Goal: Information Seeking & Learning: Learn about a topic

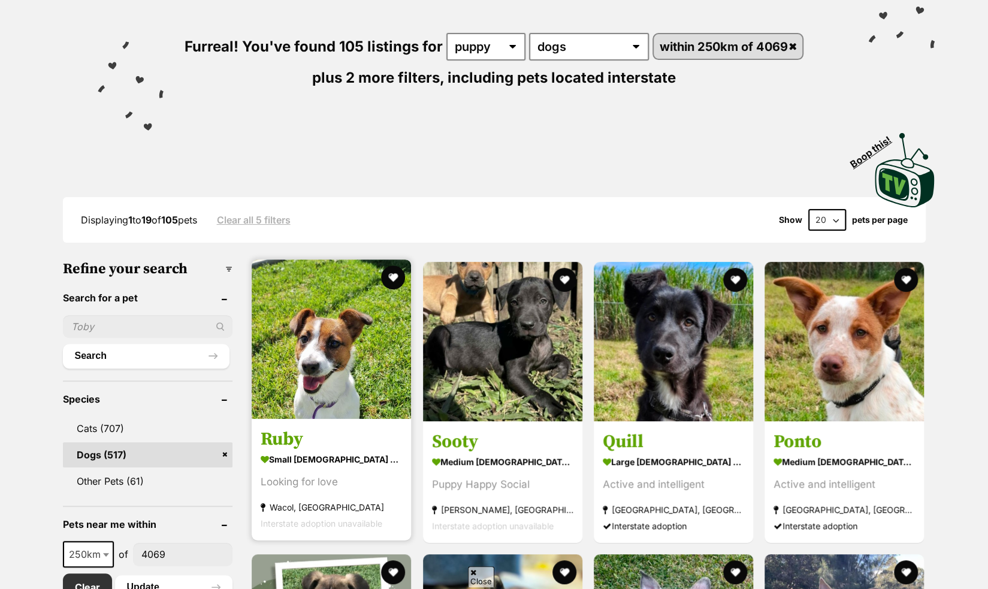
click at [295, 431] on h3 "Ruby" at bounding box center [331, 439] width 141 height 23
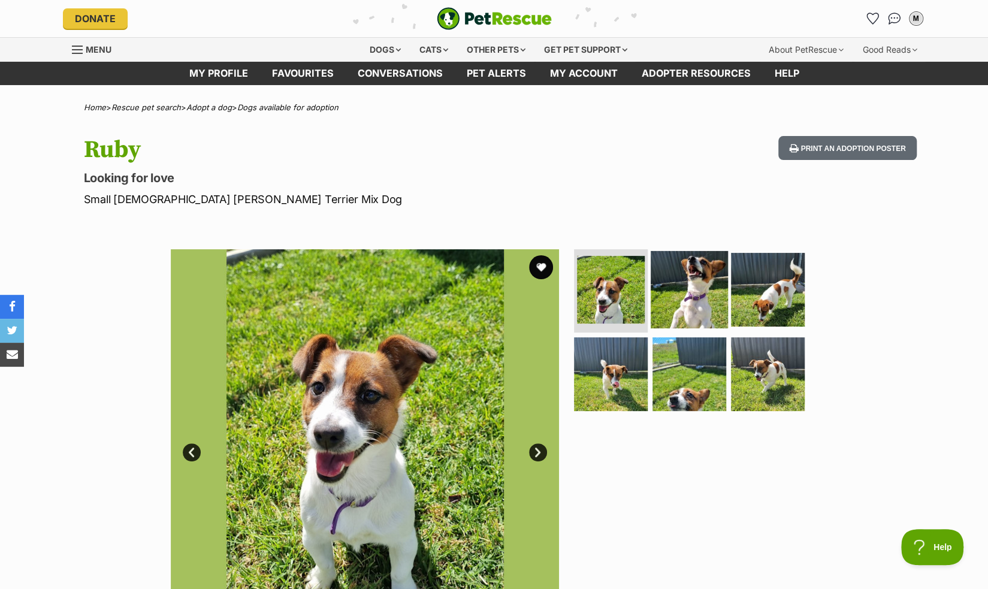
click at [702, 299] on img at bounding box center [689, 288] width 77 height 77
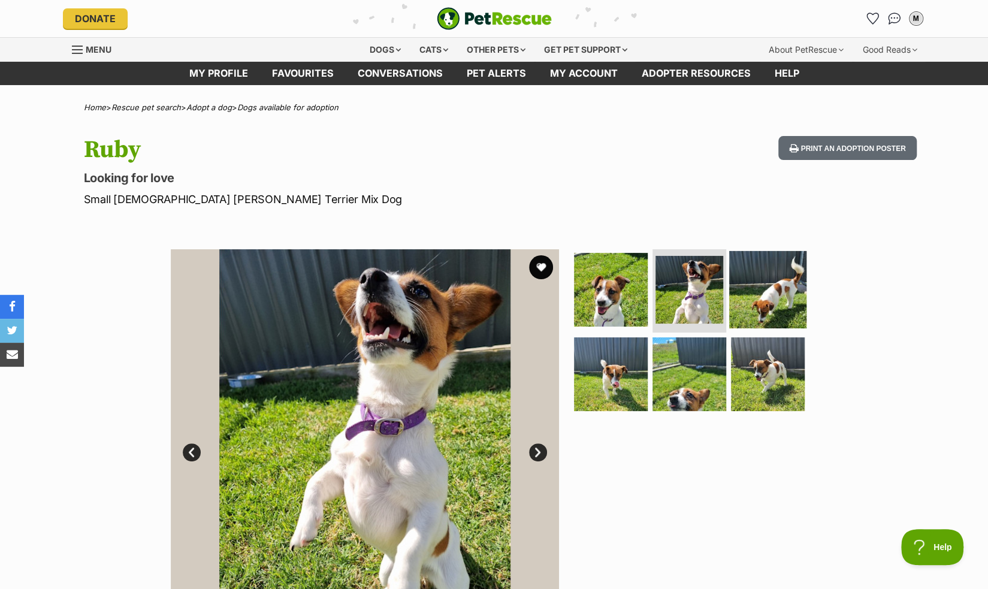
click at [739, 301] on img at bounding box center [767, 288] width 77 height 77
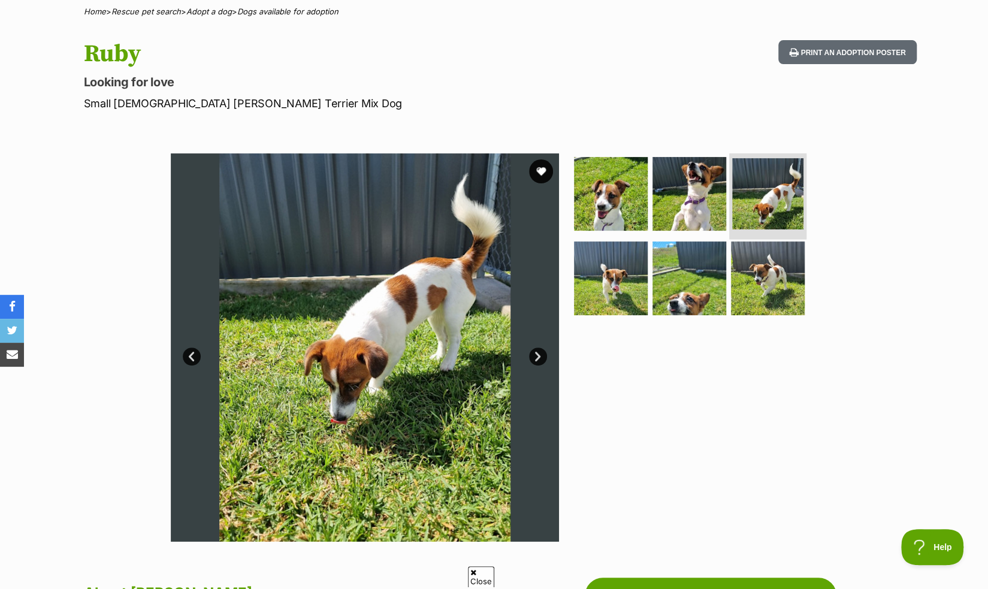
scroll to position [116, 0]
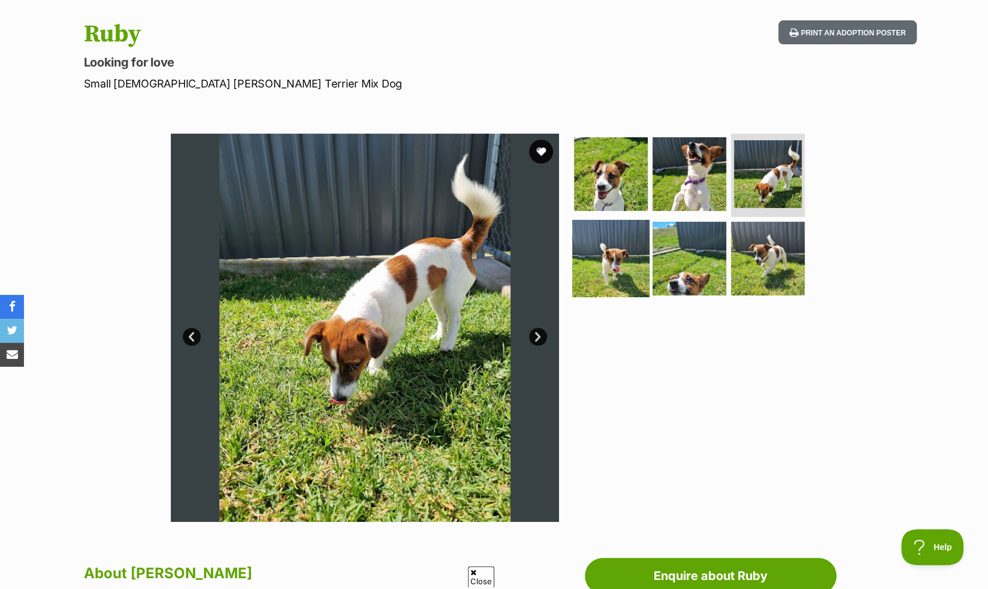
click at [639, 260] on img at bounding box center [610, 258] width 77 height 77
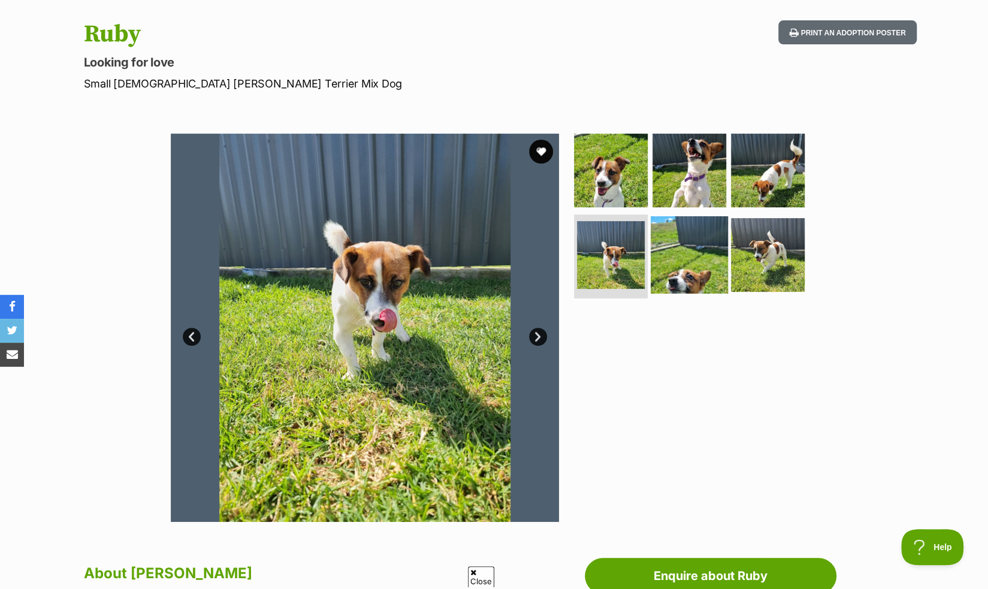
click at [690, 270] on img at bounding box center [689, 254] width 77 height 77
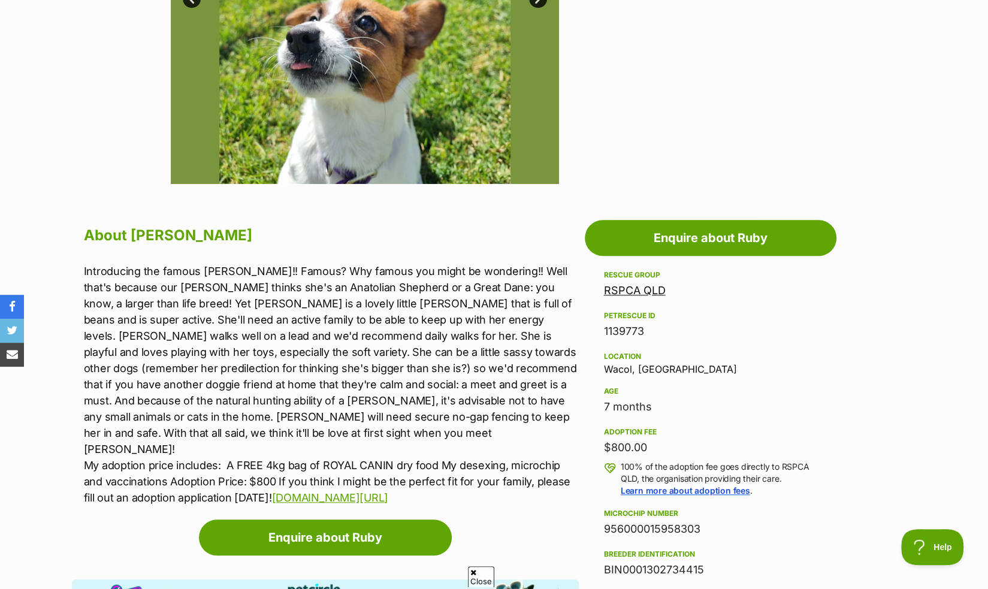
scroll to position [458, 0]
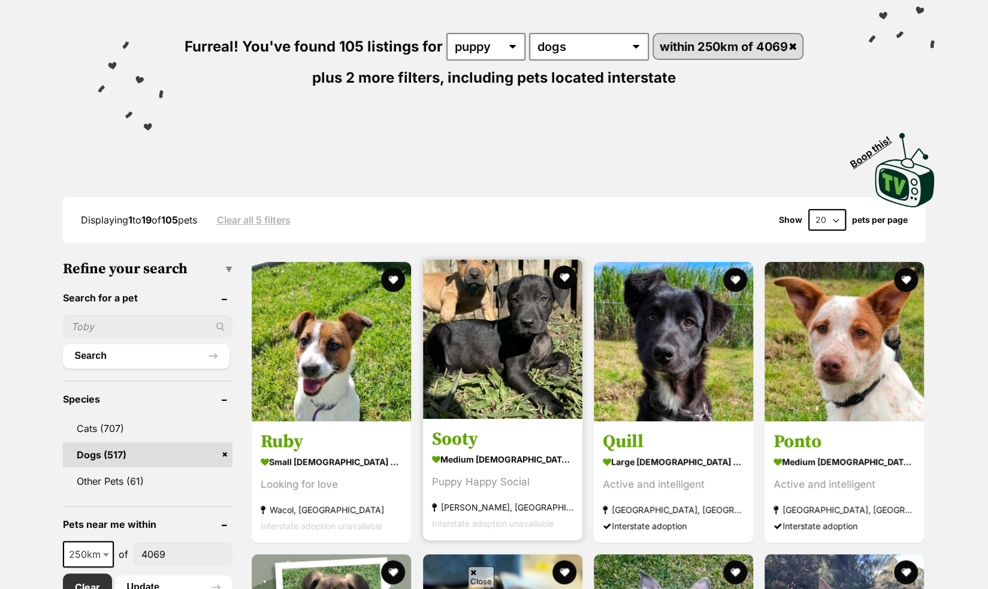
drag, startPoint x: 0, startPoint y: 0, endPoint x: 488, endPoint y: 429, distance: 649.4
click at [488, 429] on link "Sooty medium male Dog Puppy Happy Social Daisy Hill, QLD Interstate adoption un…" at bounding box center [502, 480] width 159 height 122
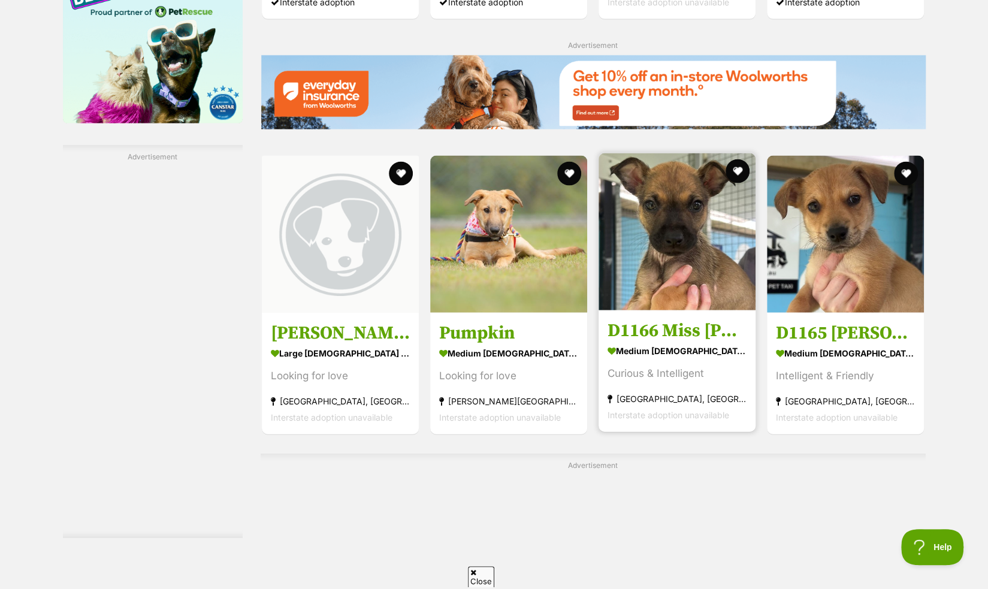
scroll to position [1631, 0]
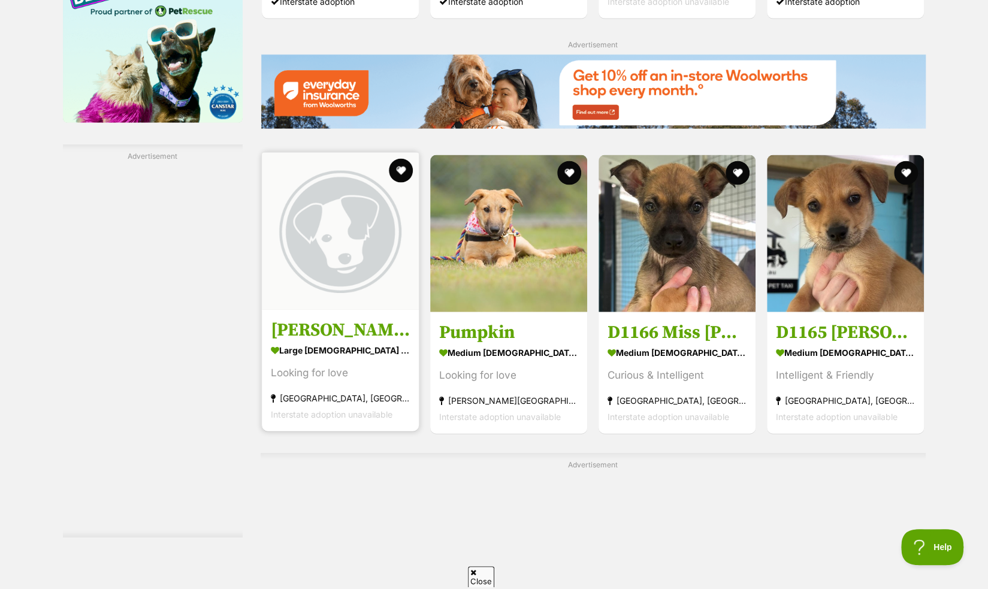
click at [350, 362] on section "large female Dog Looking for love Coombabah, QLD Interstate adoption unavailable" at bounding box center [340, 381] width 139 height 81
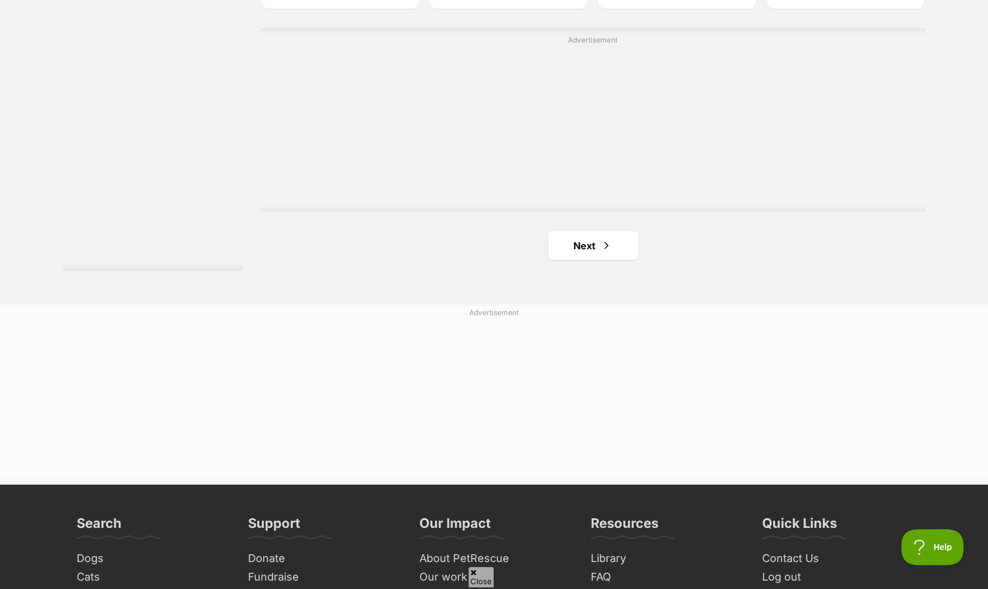
scroll to position [2061, 0]
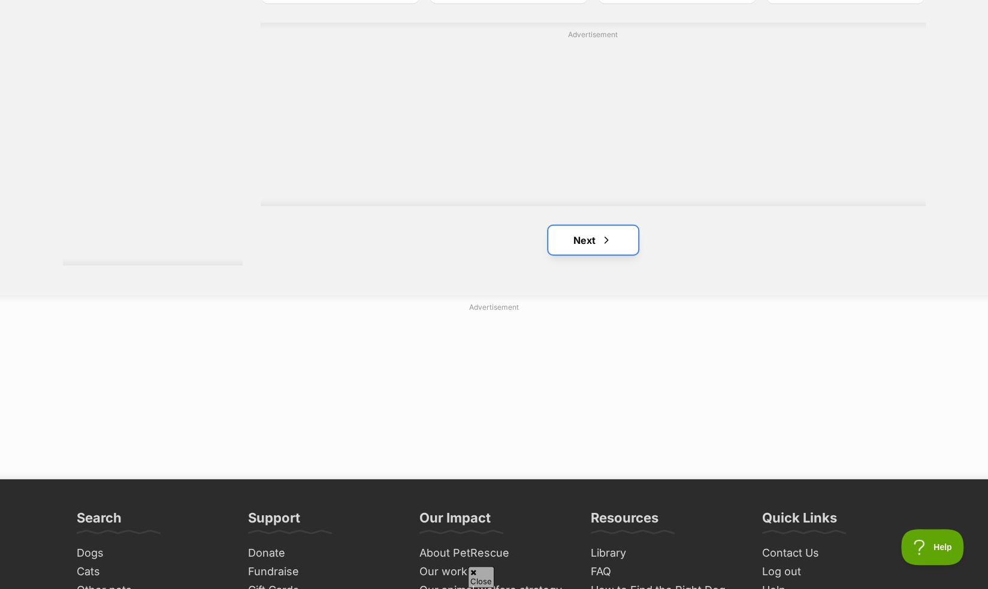
click at [585, 227] on link "Next" at bounding box center [593, 240] width 90 height 29
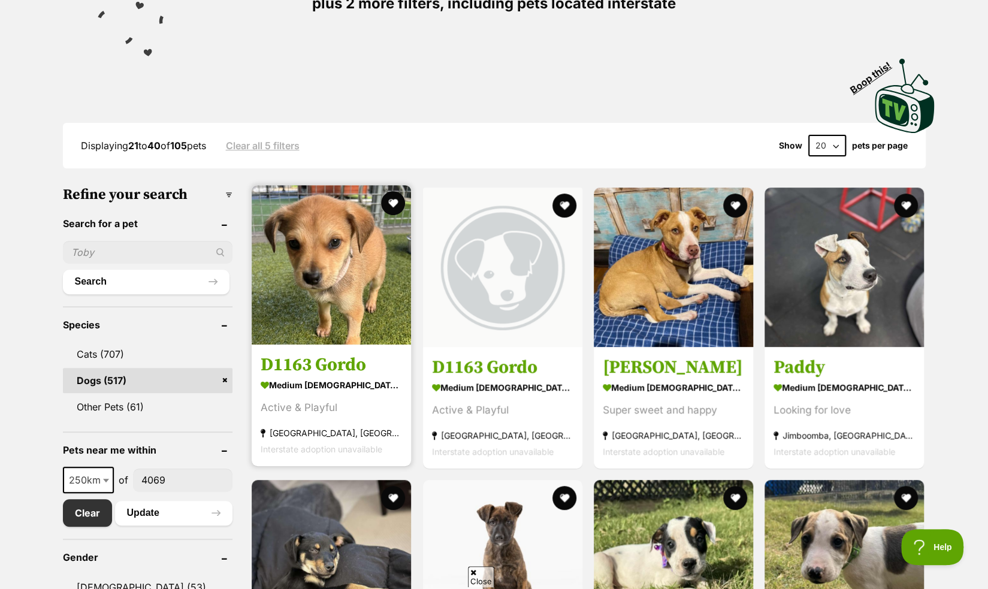
click at [337, 356] on h3 "D1163 Gordo" at bounding box center [331, 364] width 141 height 23
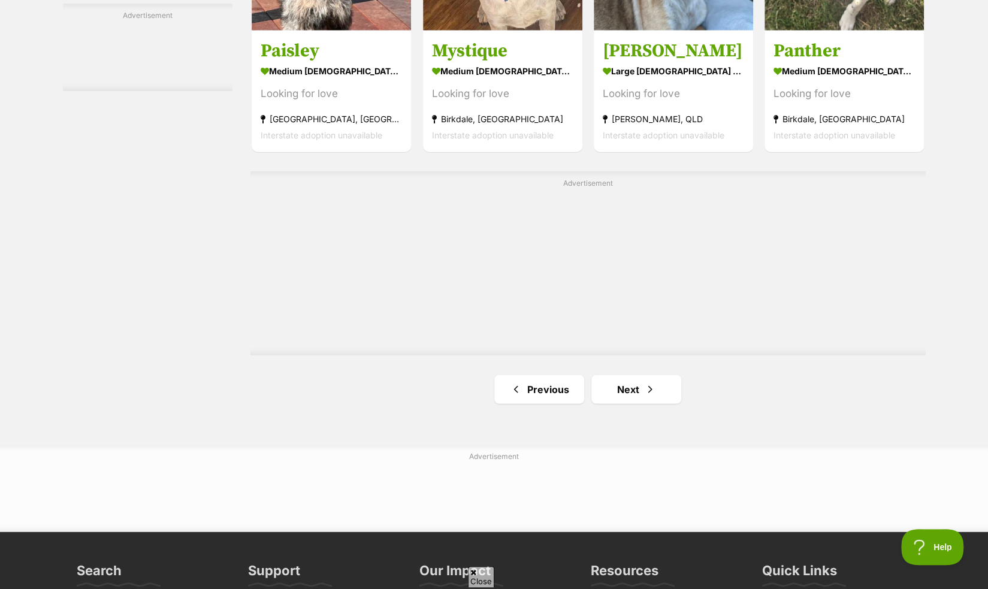
scroll to position [1850, 0]
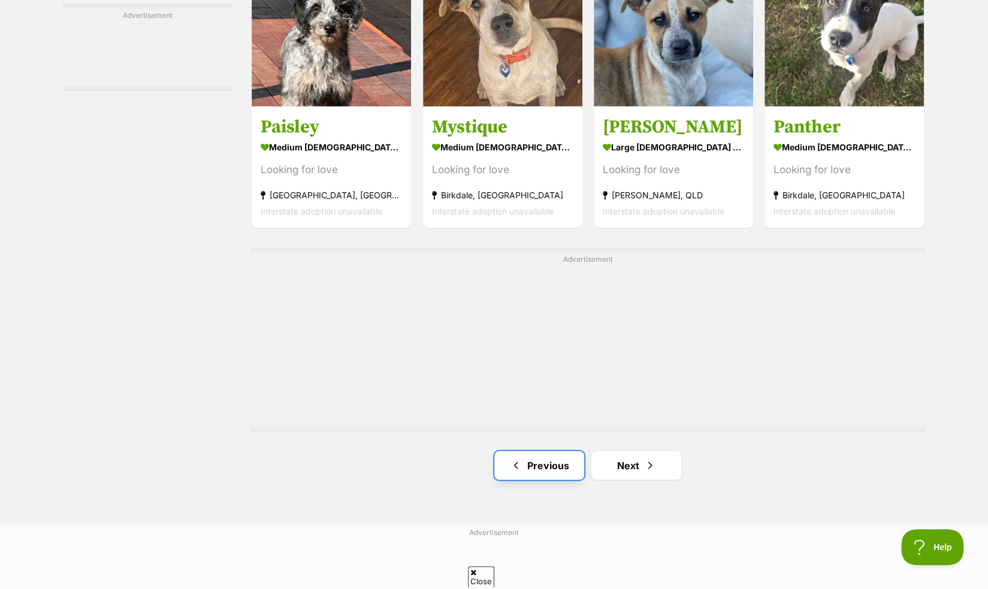
click at [539, 473] on link "Previous" at bounding box center [539, 465] width 90 height 29
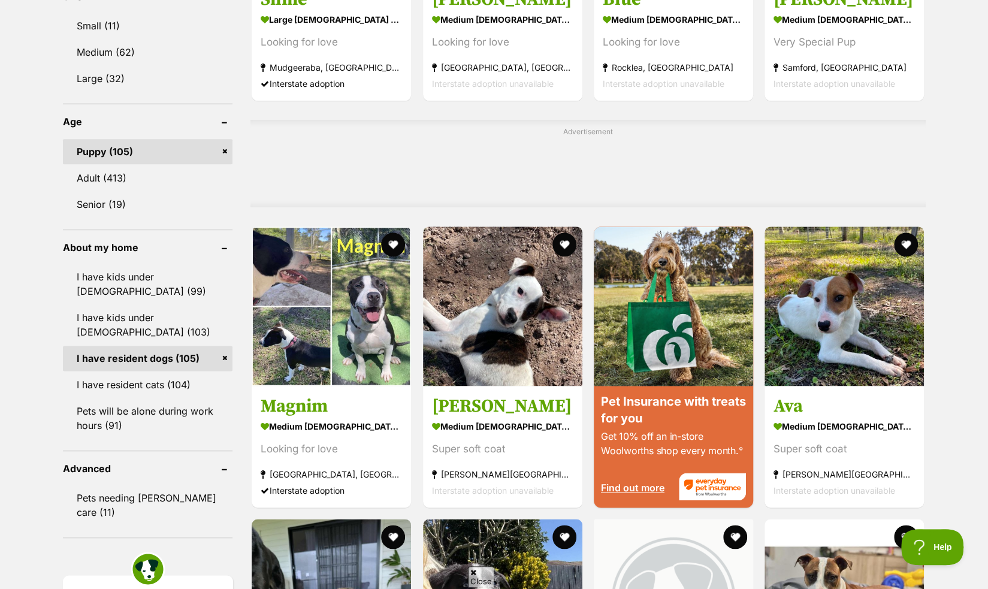
scroll to position [863, 0]
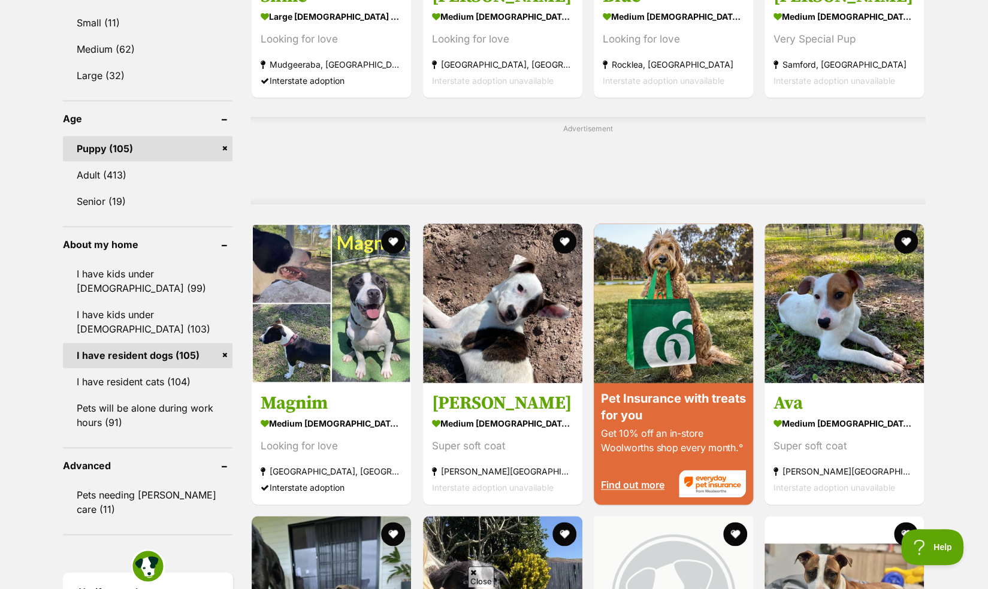
click at [20, 397] on div "Displaying 1 to 19 of 105 pets Clear all 5 filters Show 20 40 60 pets per page …" at bounding box center [494, 468] width 988 height 2077
click at [130, 498] on link "Pets needing [PERSON_NAME] care (11)" at bounding box center [148, 502] width 170 height 40
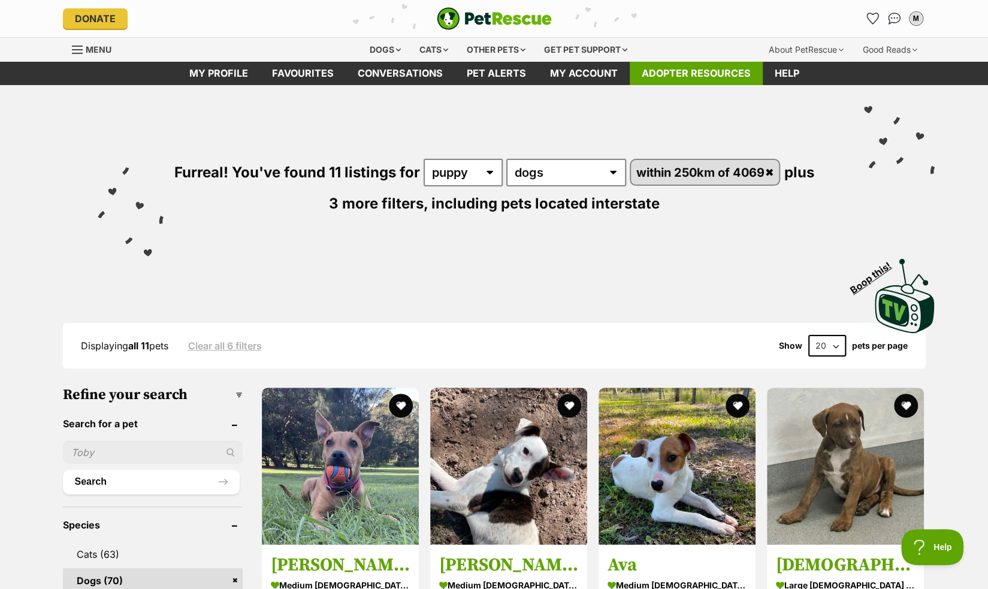
click at [677, 76] on link "Adopter resources" at bounding box center [696, 73] width 133 height 23
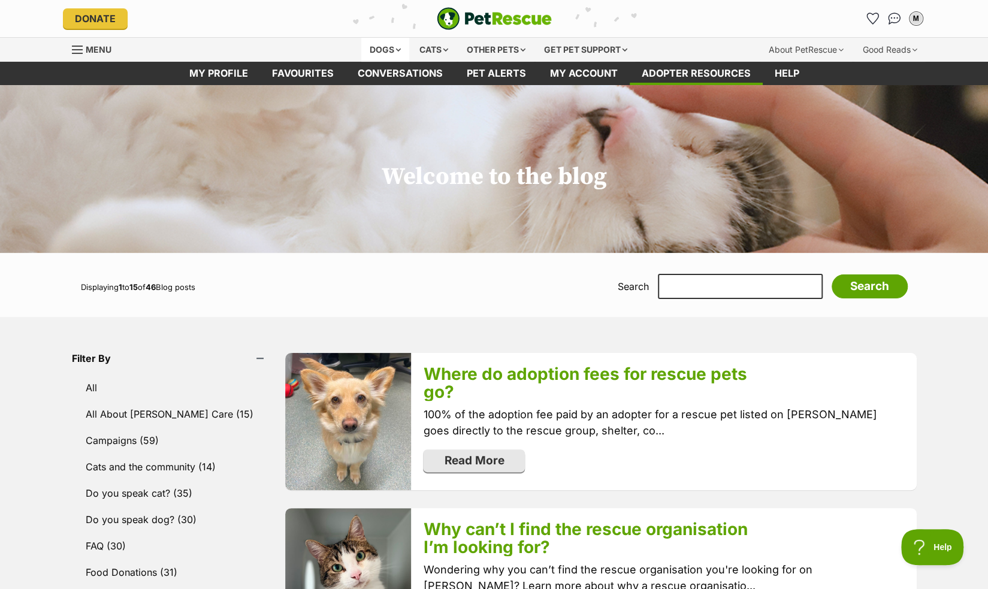
click at [380, 44] on div "Dogs" at bounding box center [385, 50] width 48 height 24
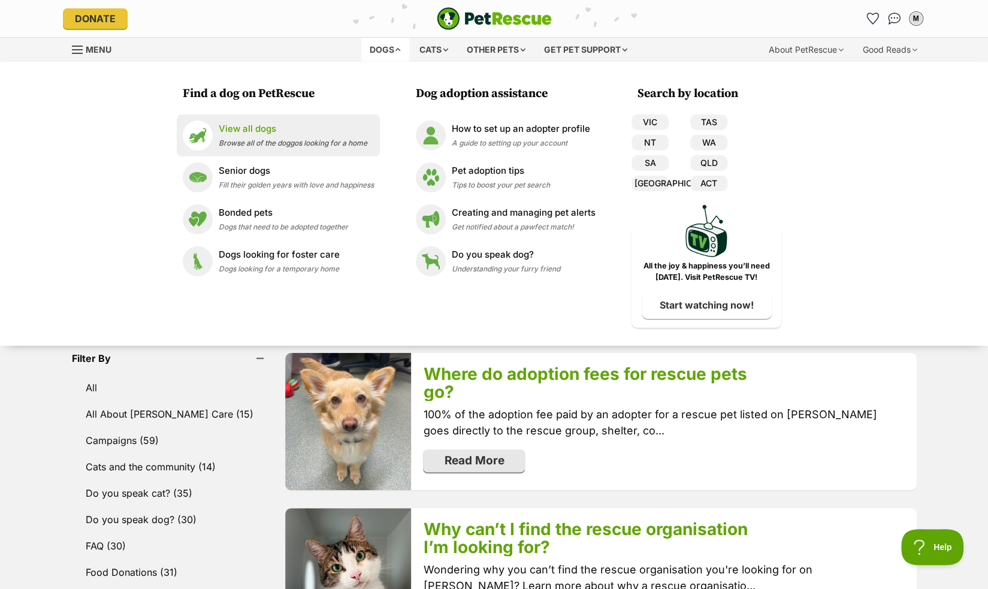
click at [208, 147] on img at bounding box center [198, 135] width 30 height 30
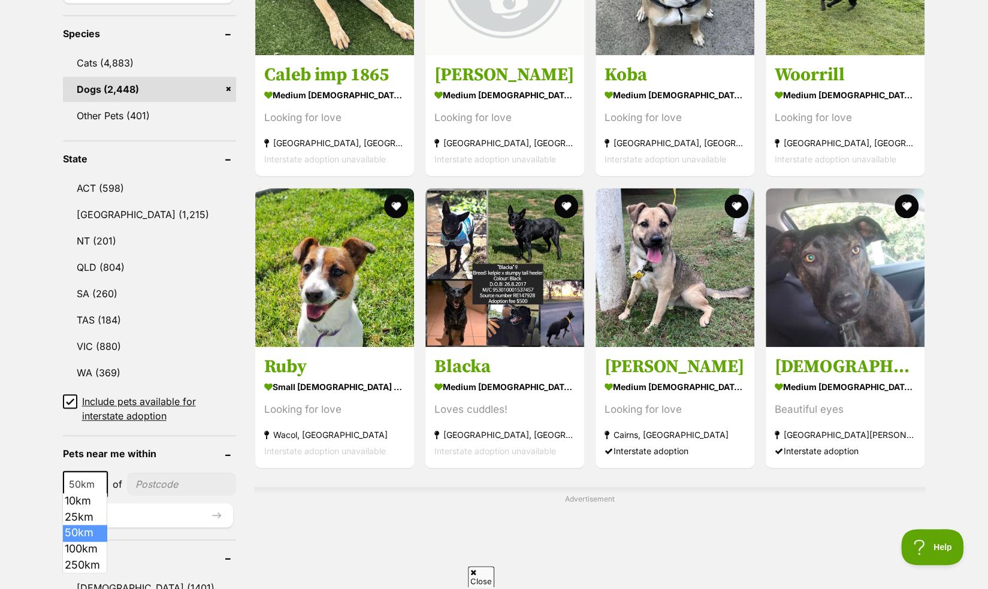
click at [87, 483] on span "50km" at bounding box center [85, 484] width 43 height 17
select select "250"
click at [159, 477] on input"] "postcode" at bounding box center [184, 484] width 103 height 23
type input"] "4069"
click at [174, 510] on button "Update" at bounding box center [148, 515] width 170 height 24
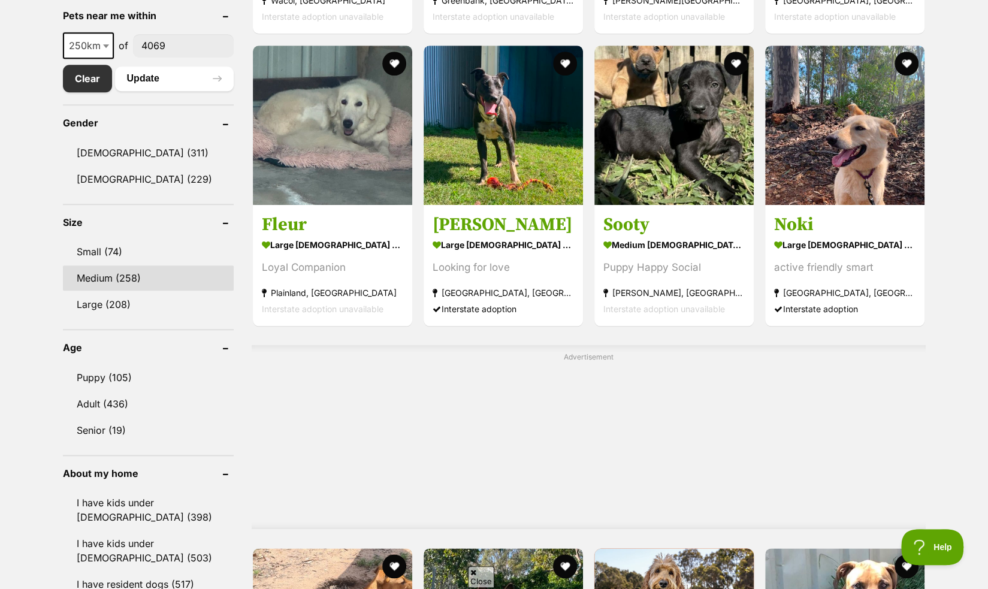
scroll to position [644, 0]
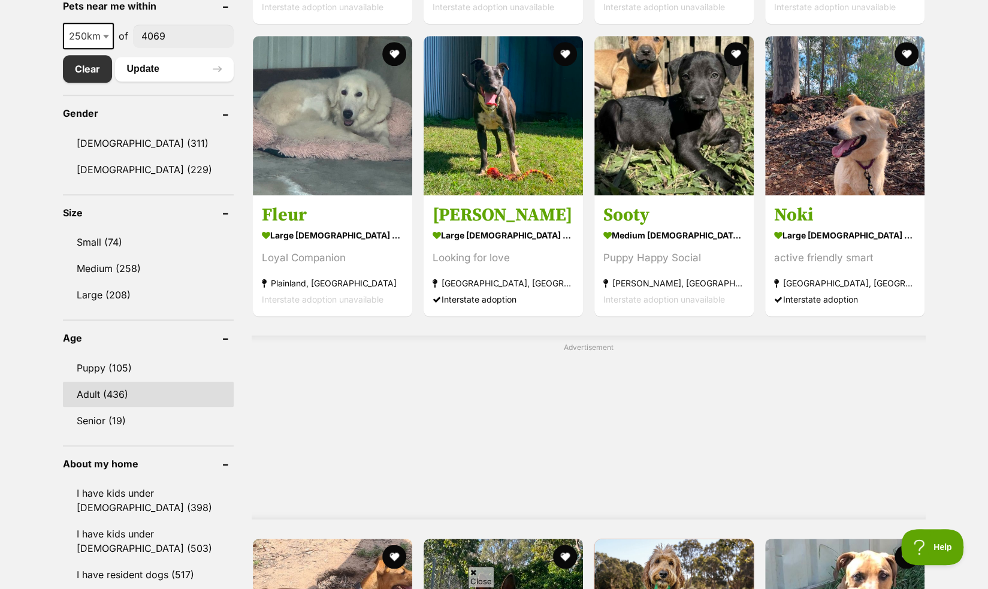
click at [140, 388] on link "Adult (436)" at bounding box center [148, 394] width 171 height 25
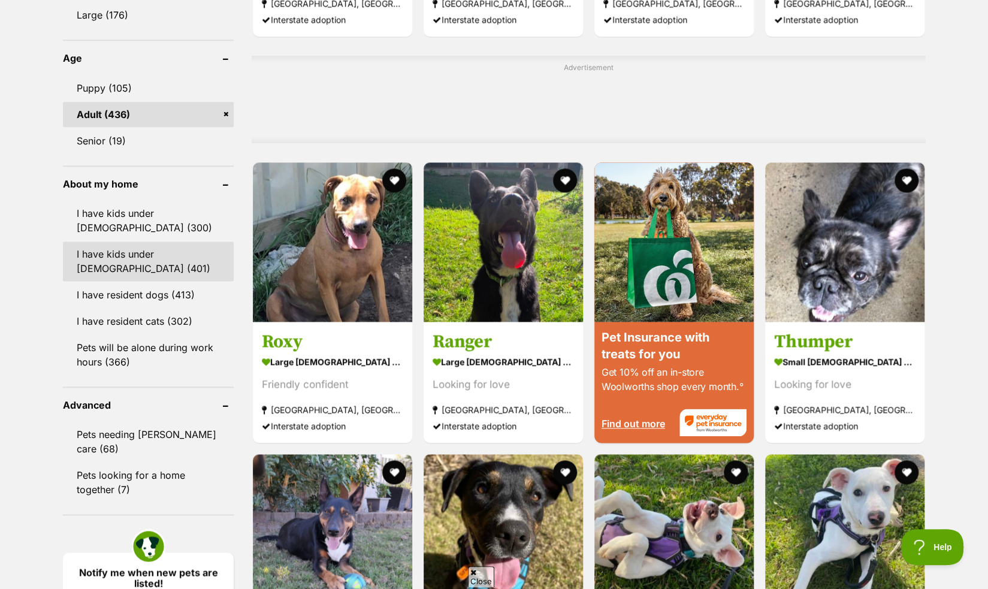
click at [159, 259] on link "I have kids under [DEMOGRAPHIC_DATA] (401)" at bounding box center [148, 261] width 171 height 40
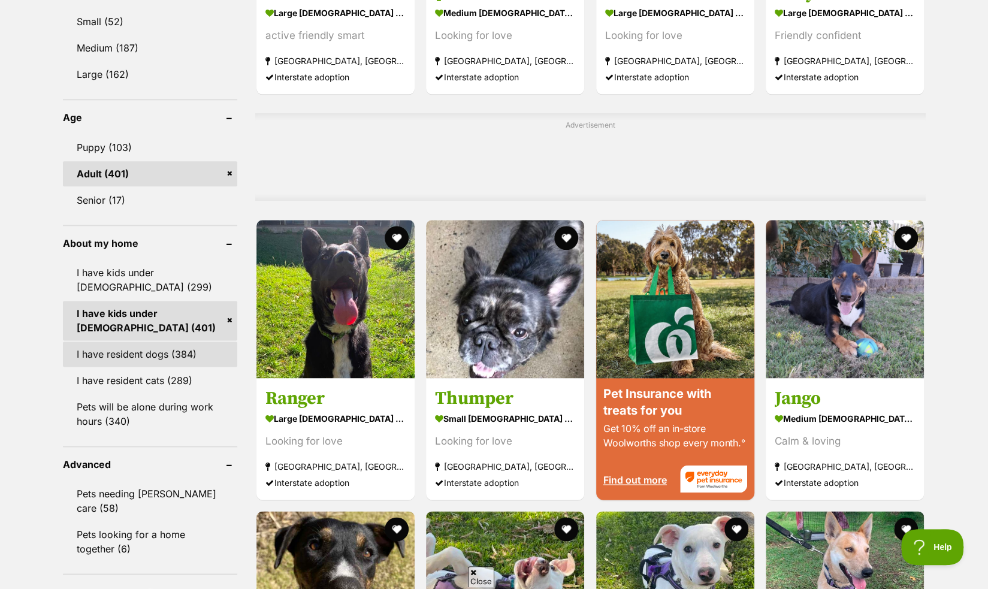
click at [155, 346] on link "I have resident dogs (384)" at bounding box center [150, 353] width 175 height 25
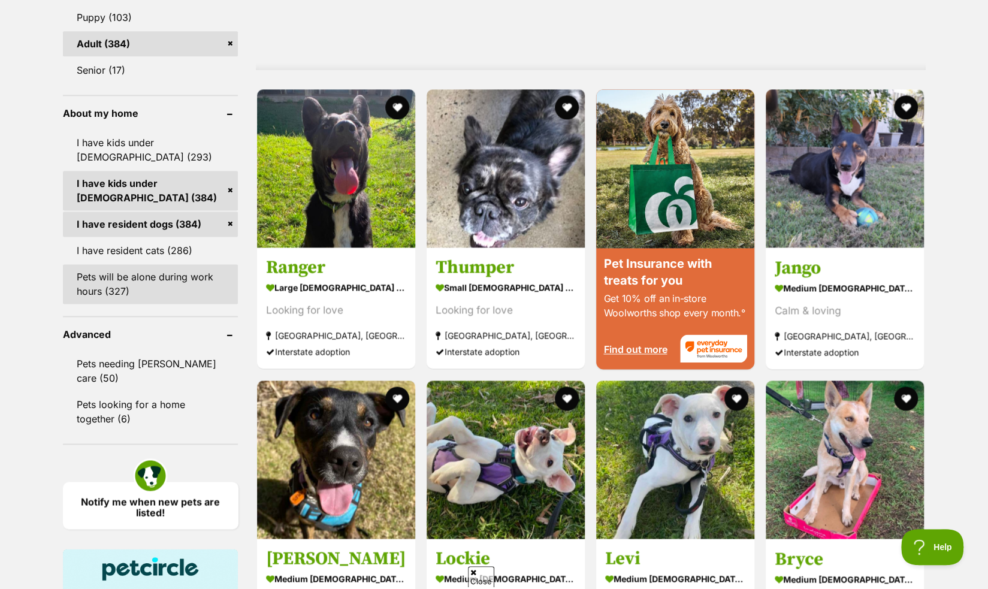
click at [165, 282] on link "Pets will be alone during work hours (327)" at bounding box center [151, 284] width 176 height 40
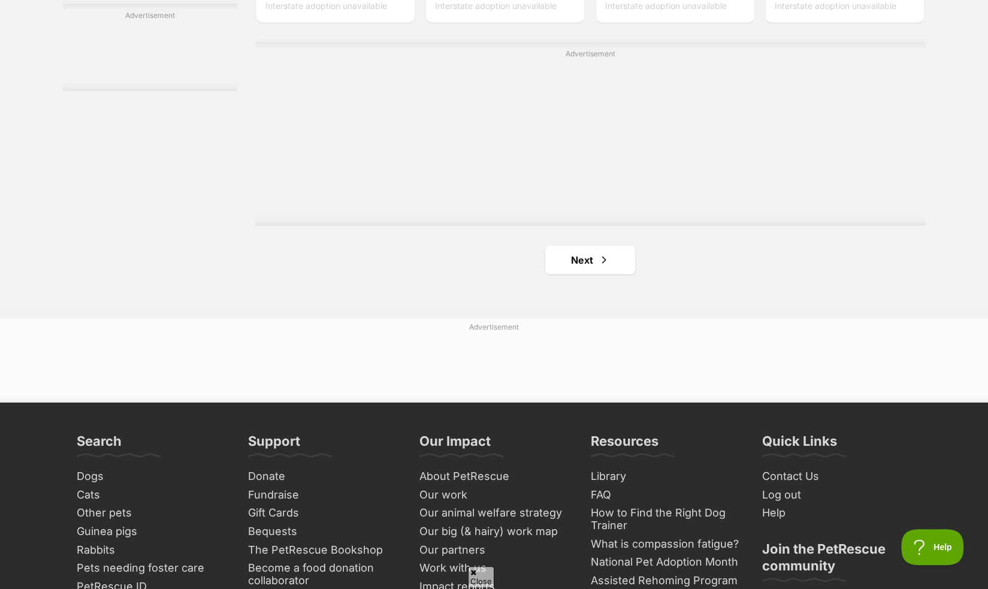
scroll to position [2058, 0]
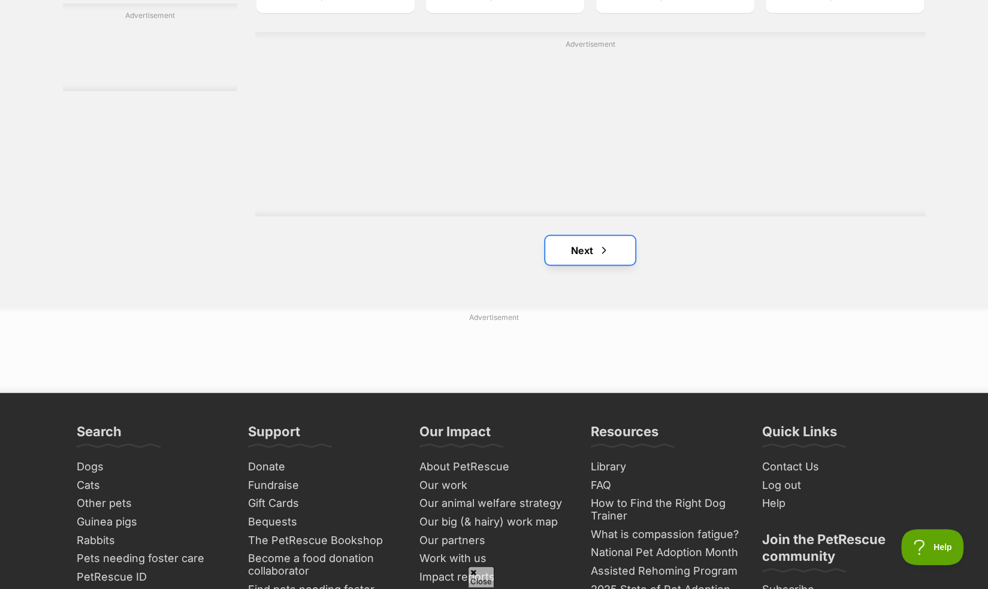
click at [621, 248] on link "Next" at bounding box center [590, 250] width 90 height 29
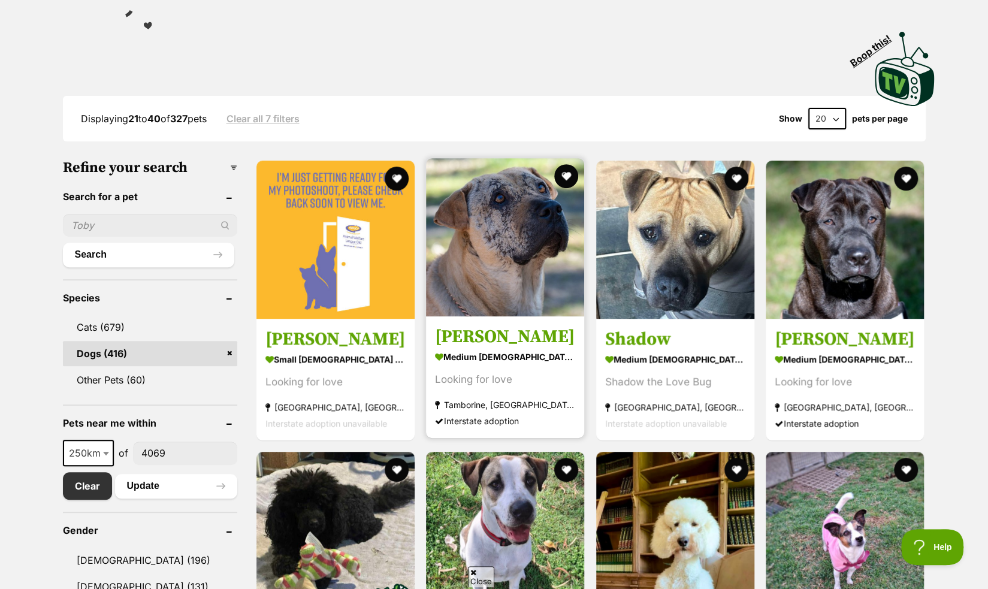
click at [509, 352] on strong "medium [DEMOGRAPHIC_DATA] Dog" at bounding box center [505, 356] width 140 height 17
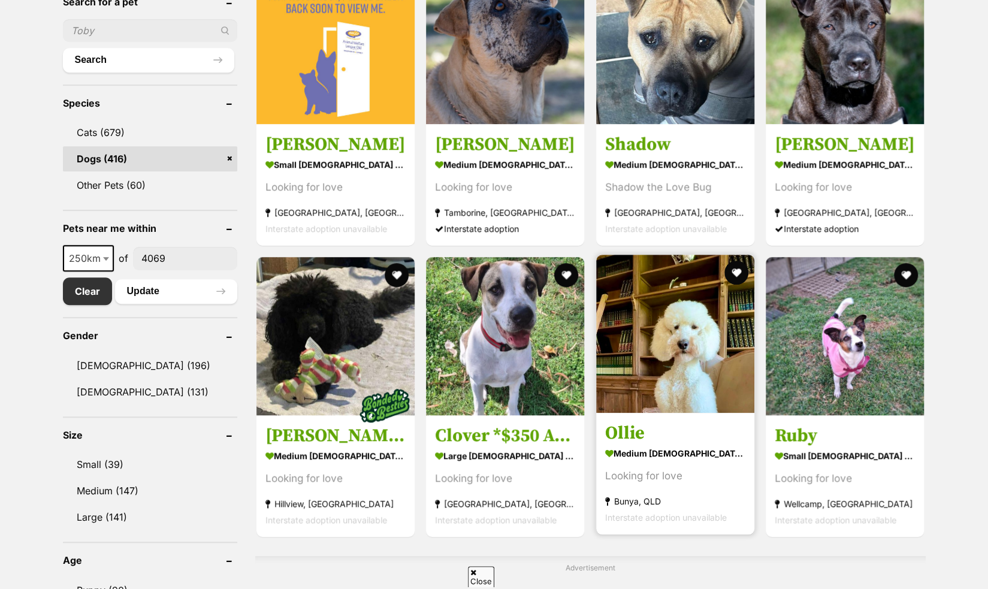
click at [701, 410] on img at bounding box center [675, 334] width 158 height 158
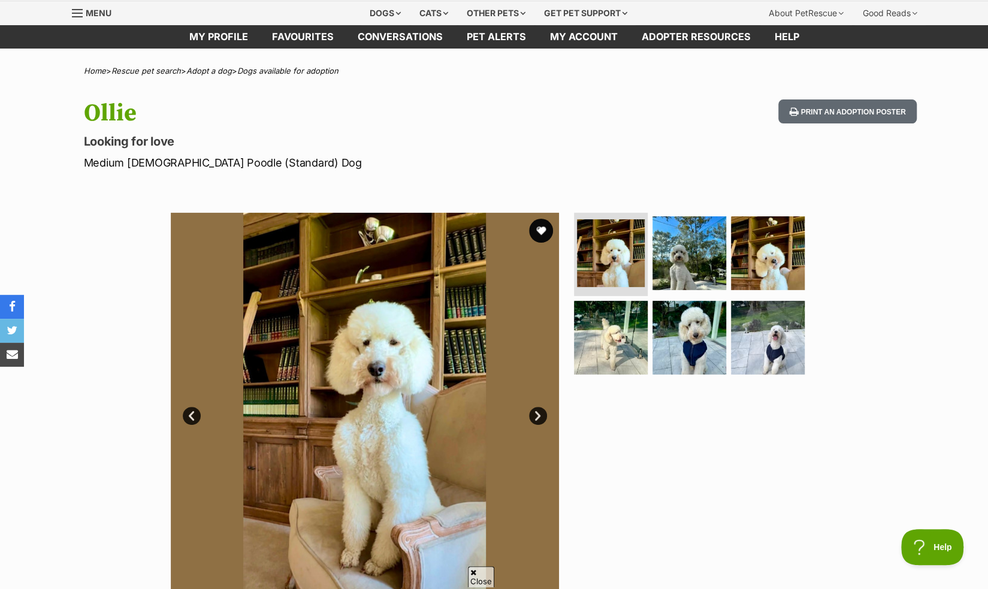
scroll to position [68, 0]
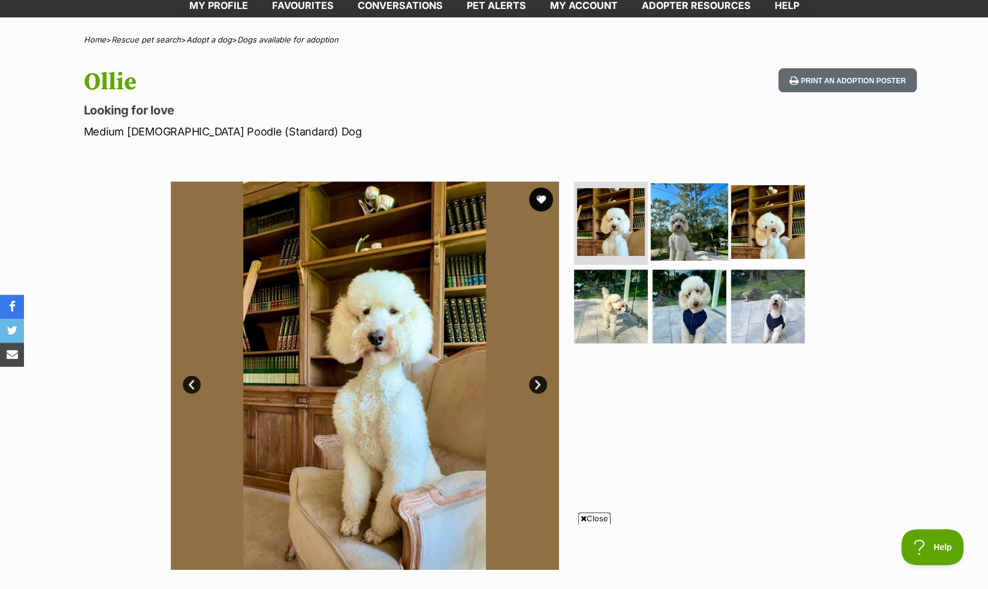
click at [686, 238] on img at bounding box center [689, 221] width 77 height 77
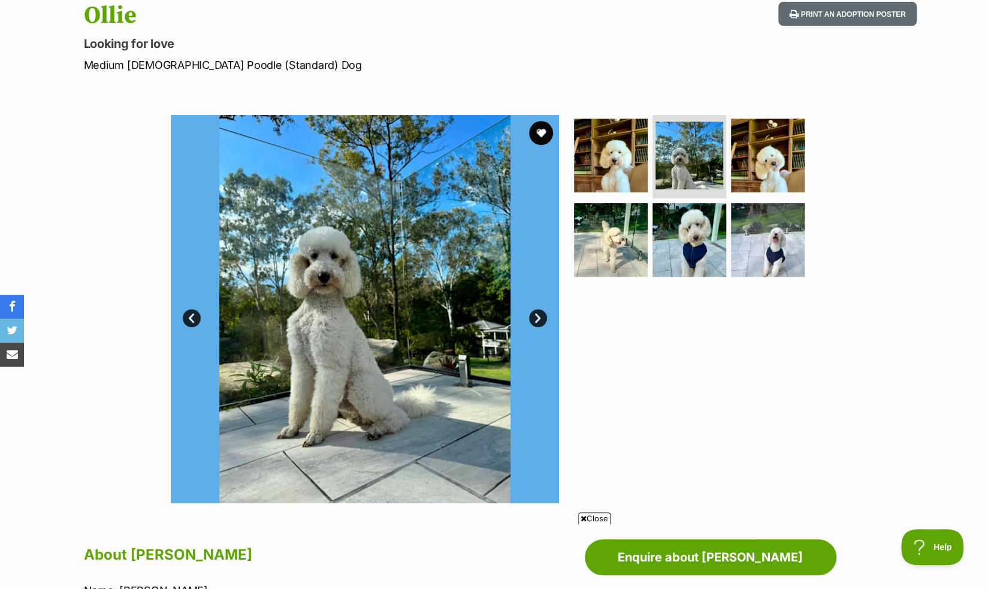
scroll to position [0, 0]
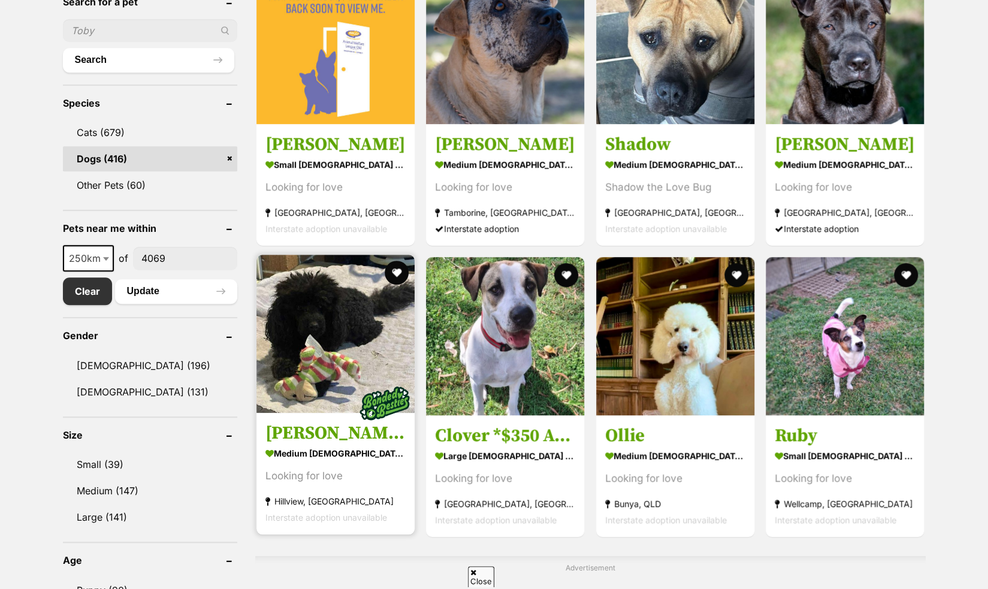
click at [341, 434] on h3 "Jack / Lucy" at bounding box center [335, 433] width 140 height 23
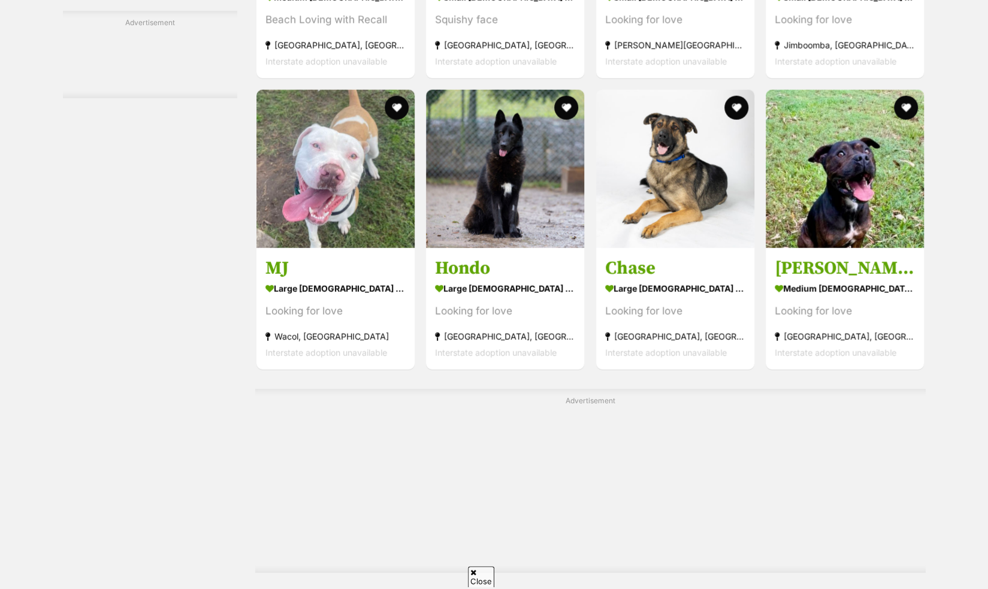
scroll to position [1797, 0]
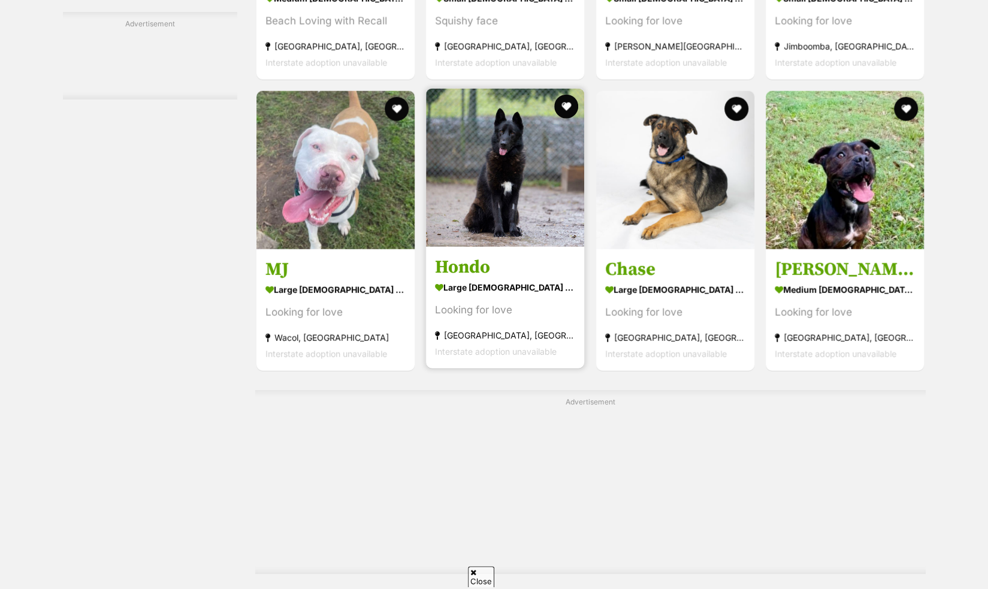
click at [506, 293] on strong "large male Dog" at bounding box center [505, 287] width 140 height 17
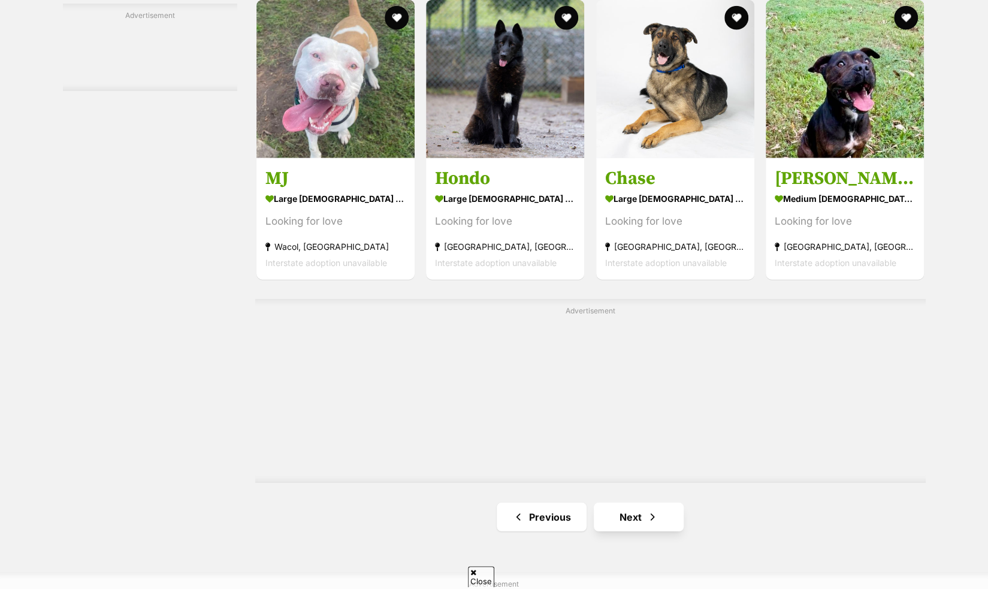
scroll to position [0, 0]
click at [639, 531] on link "Next" at bounding box center [639, 517] width 90 height 29
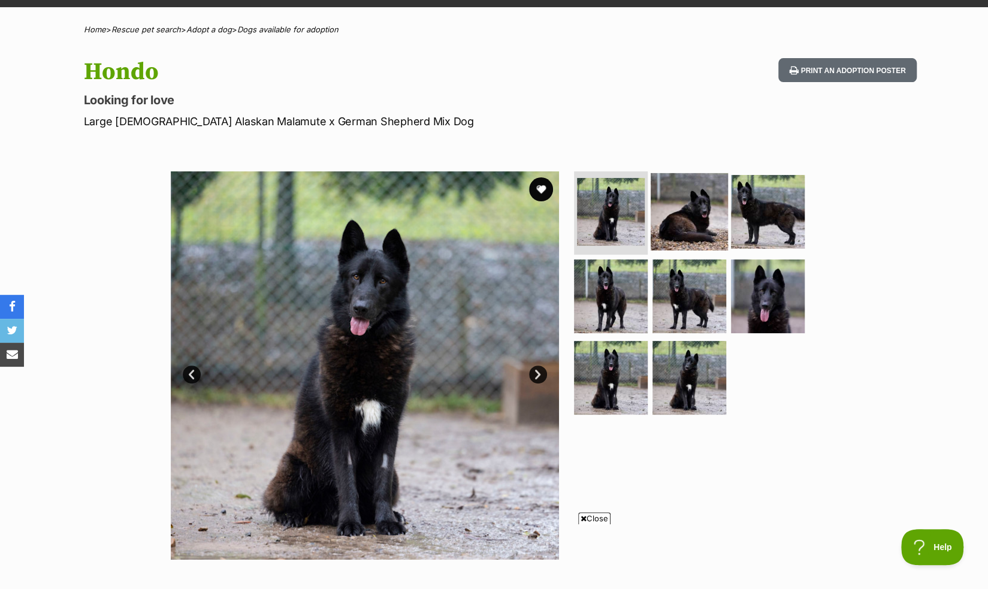
click at [685, 219] on img at bounding box center [689, 211] width 77 height 77
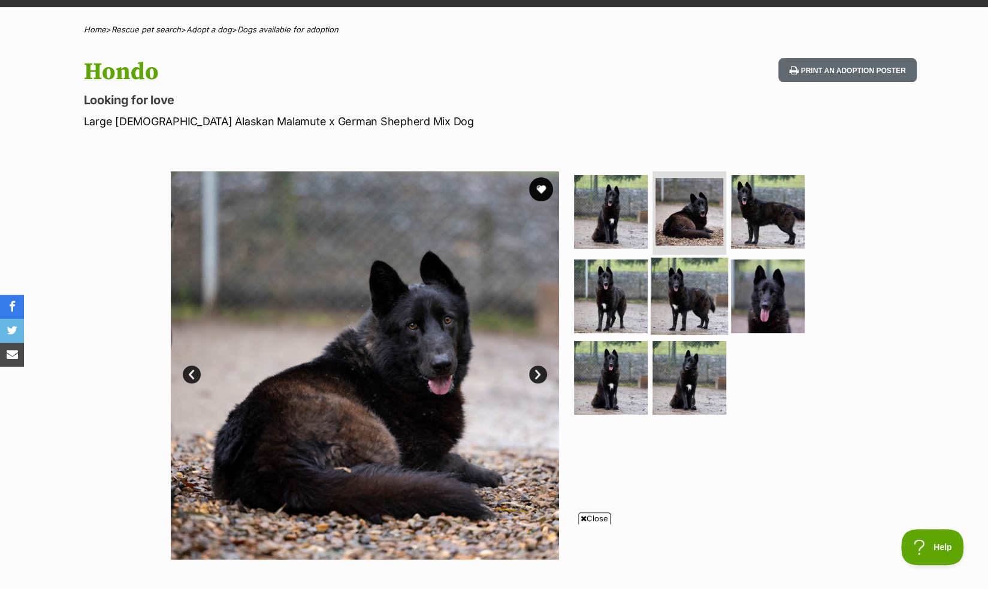
click at [651, 274] on img at bounding box center [689, 296] width 77 height 77
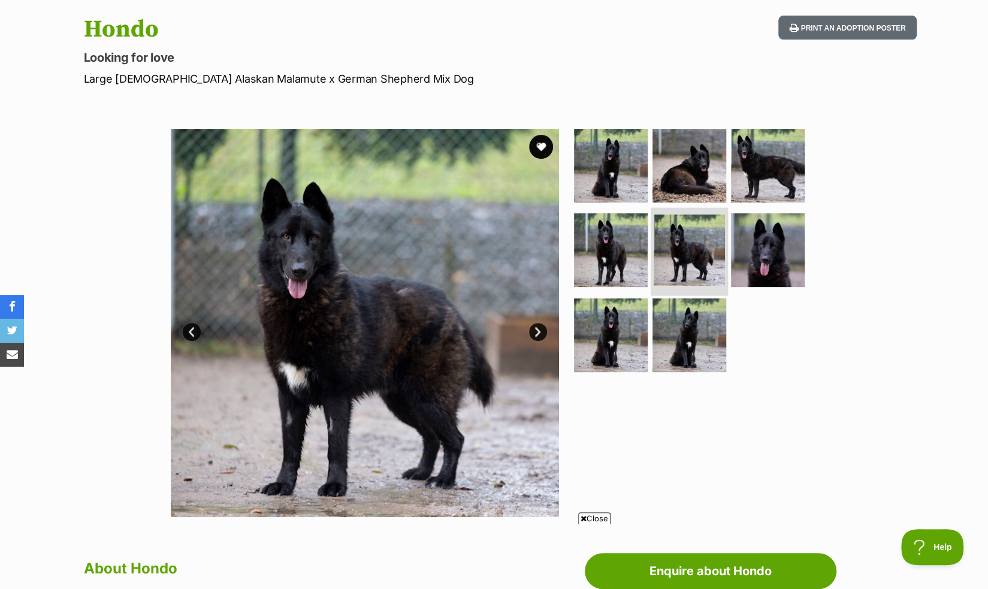
scroll to position [121, 0]
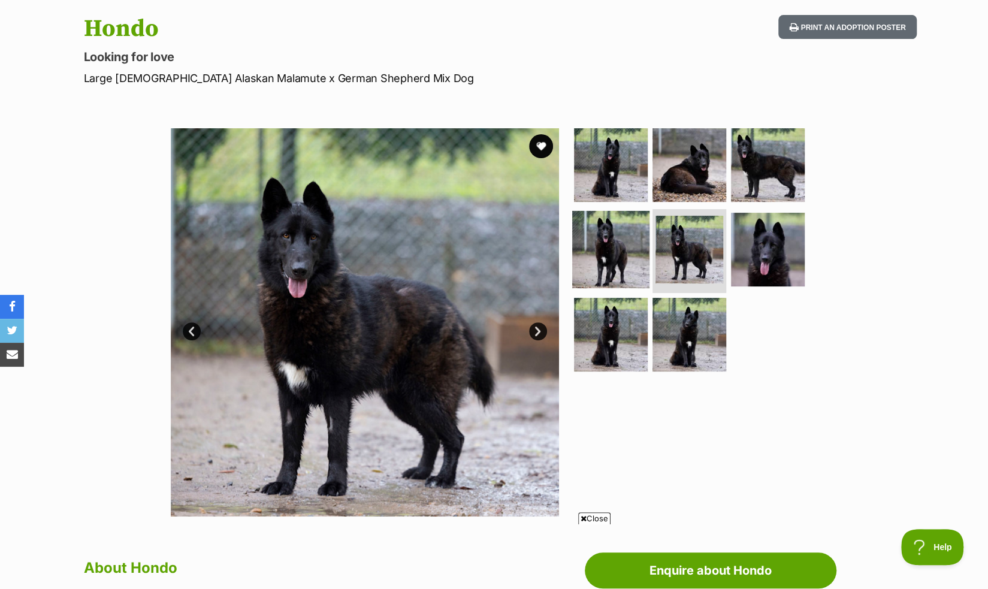
click at [613, 270] on img at bounding box center [610, 249] width 77 height 77
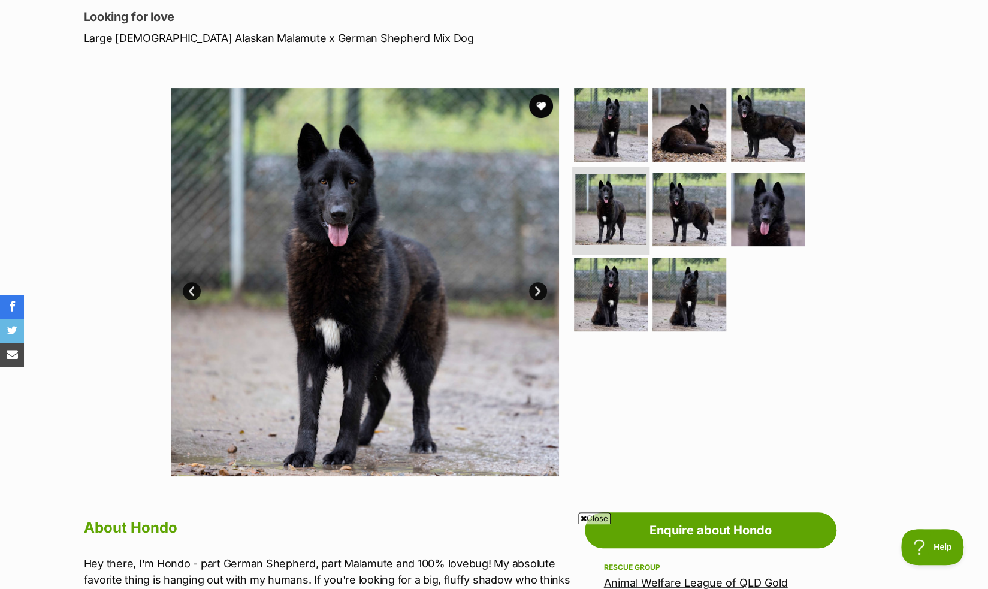
scroll to position [163, 0]
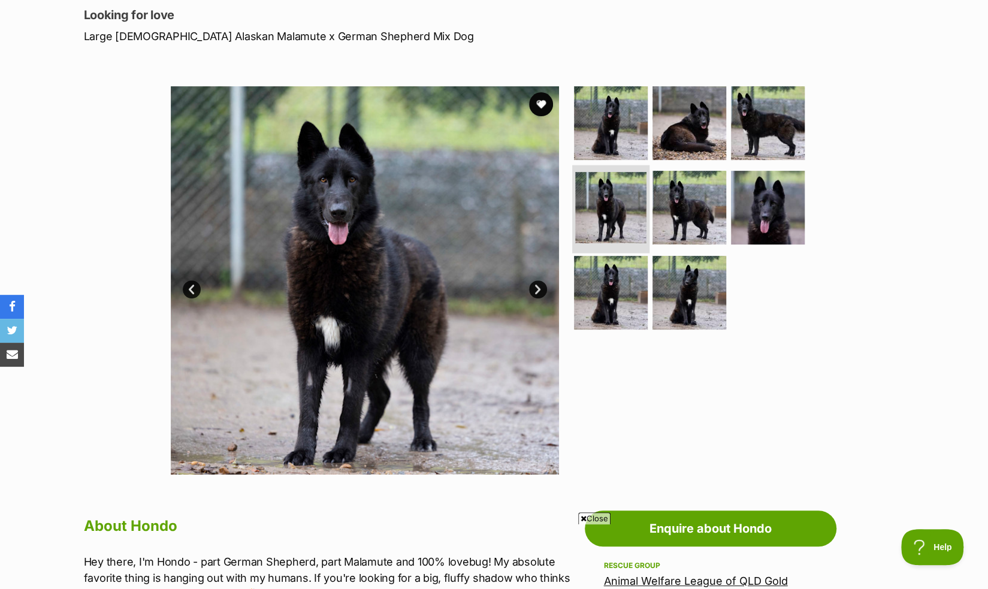
click at [613, 270] on img at bounding box center [611, 293] width 74 height 74
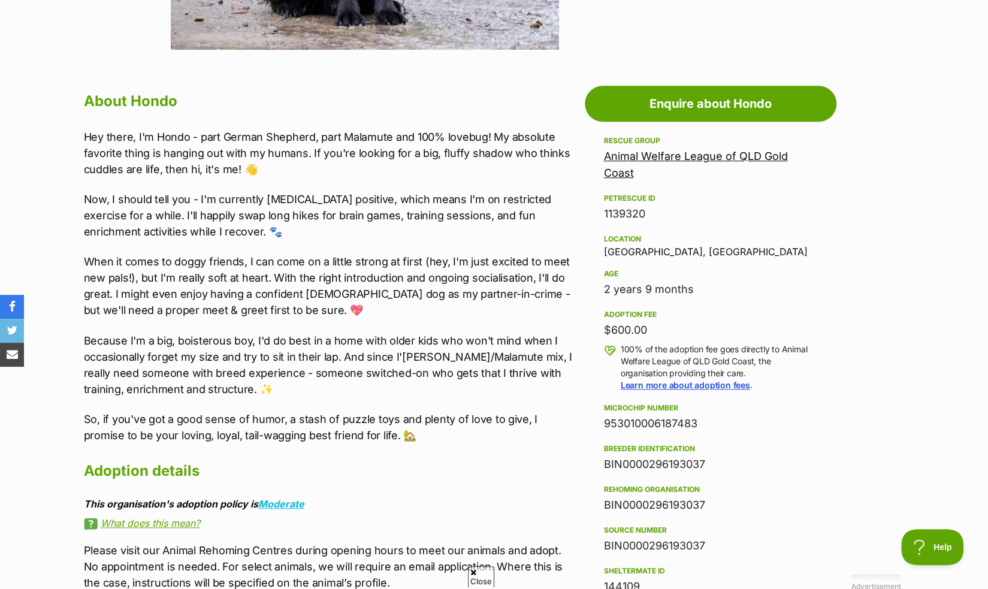
scroll to position [0, 0]
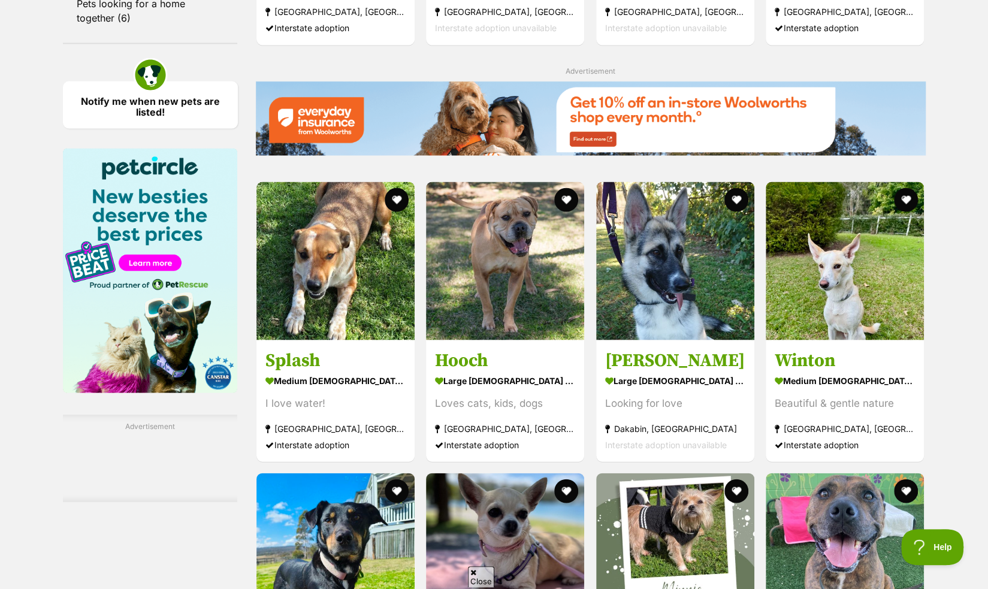
scroll to position [1396, 0]
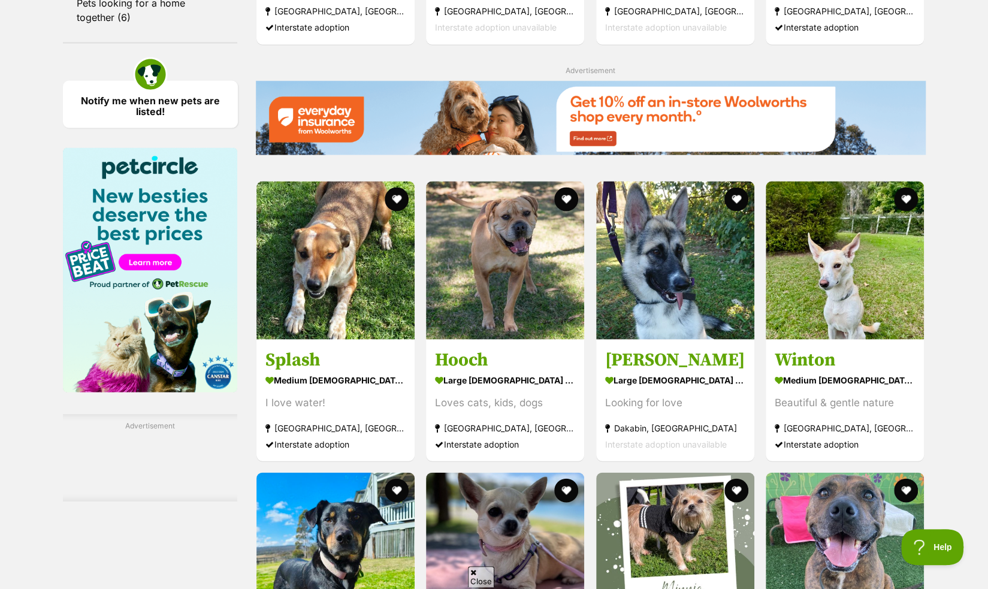
click at [639, 531] on img at bounding box center [675, 551] width 158 height 158
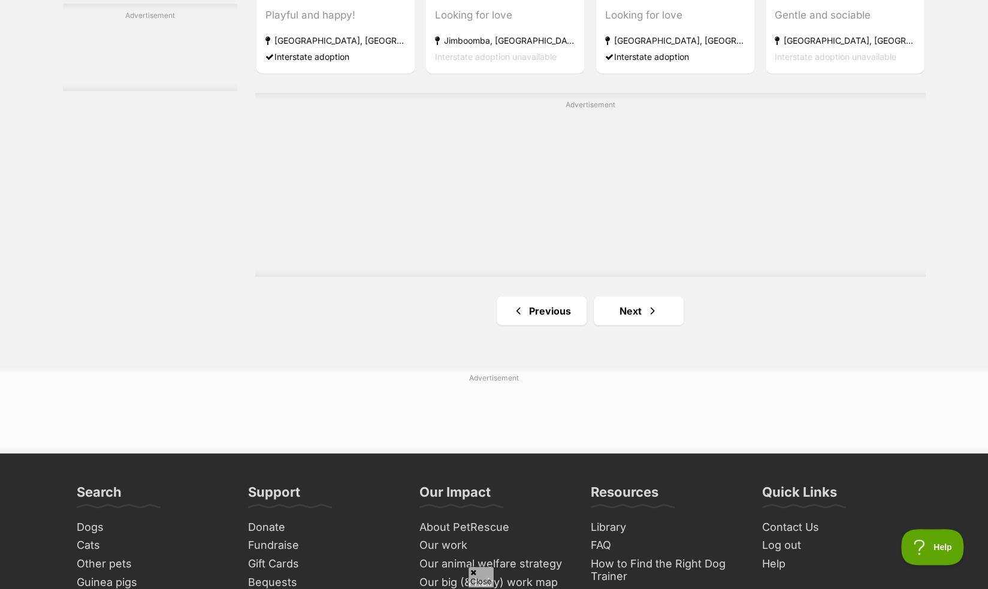
scroll to position [2074, 0]
click at [631, 311] on link "Next" at bounding box center [639, 310] width 90 height 29
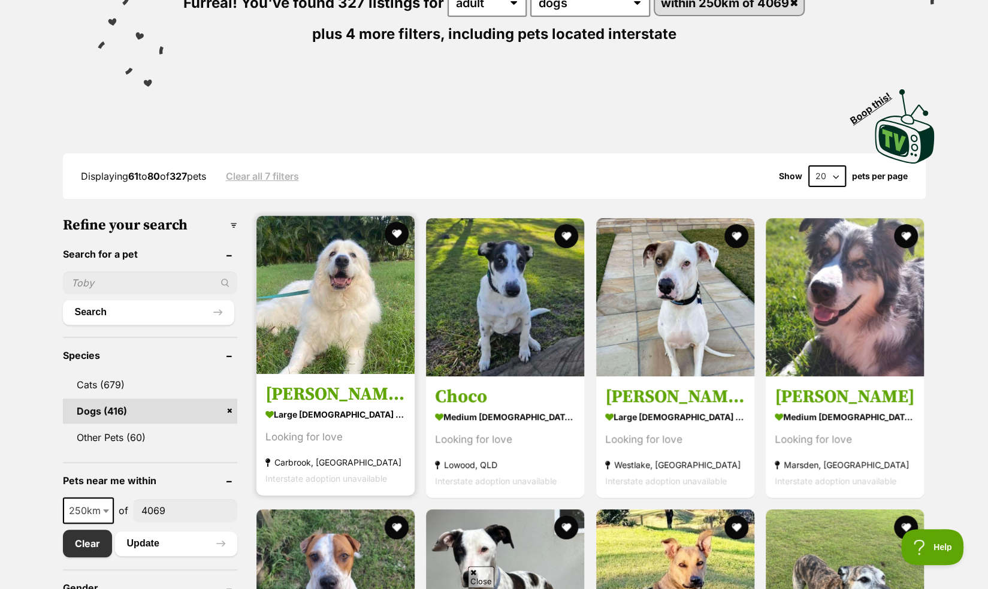
click at [347, 381] on link "[PERSON_NAME] *$150 Adoption Fee* large [DEMOGRAPHIC_DATA] Dog Looking for love…" at bounding box center [335, 435] width 158 height 122
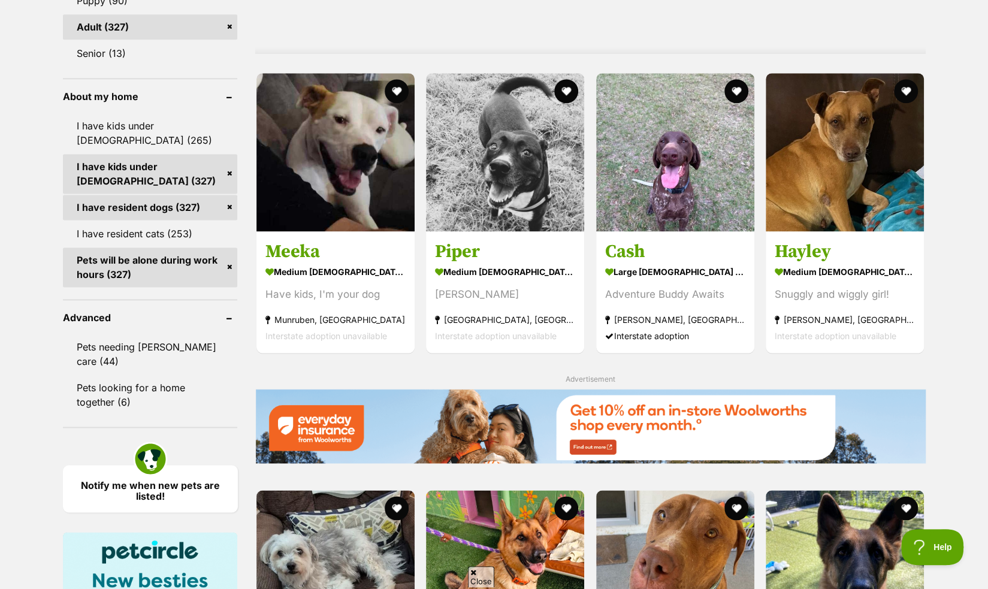
scroll to position [1013, 0]
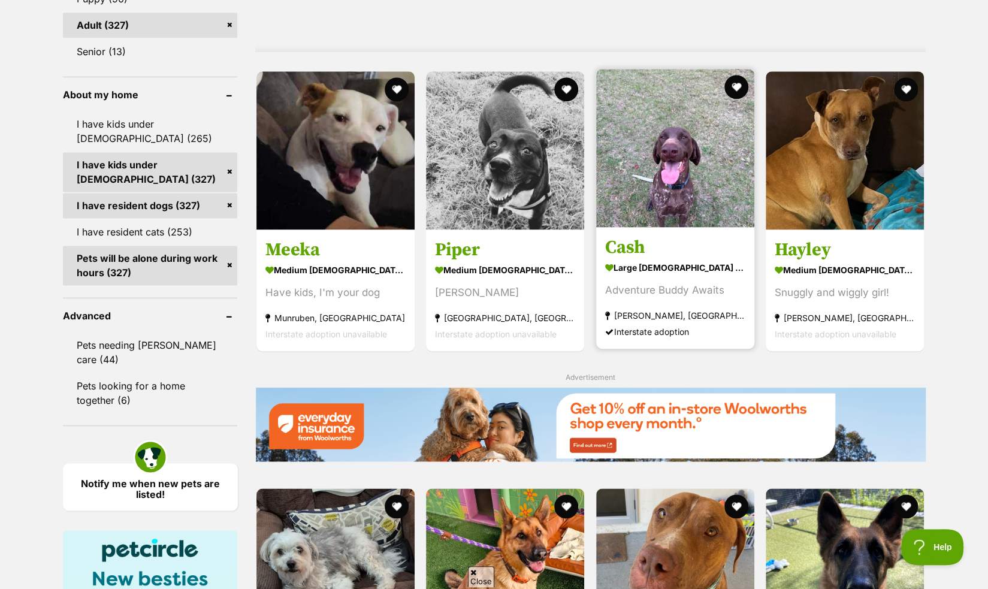
click at [667, 304] on section "large male Dog Adventure Buddy Awaits Morayfield, QLD Interstate adoption" at bounding box center [675, 299] width 140 height 81
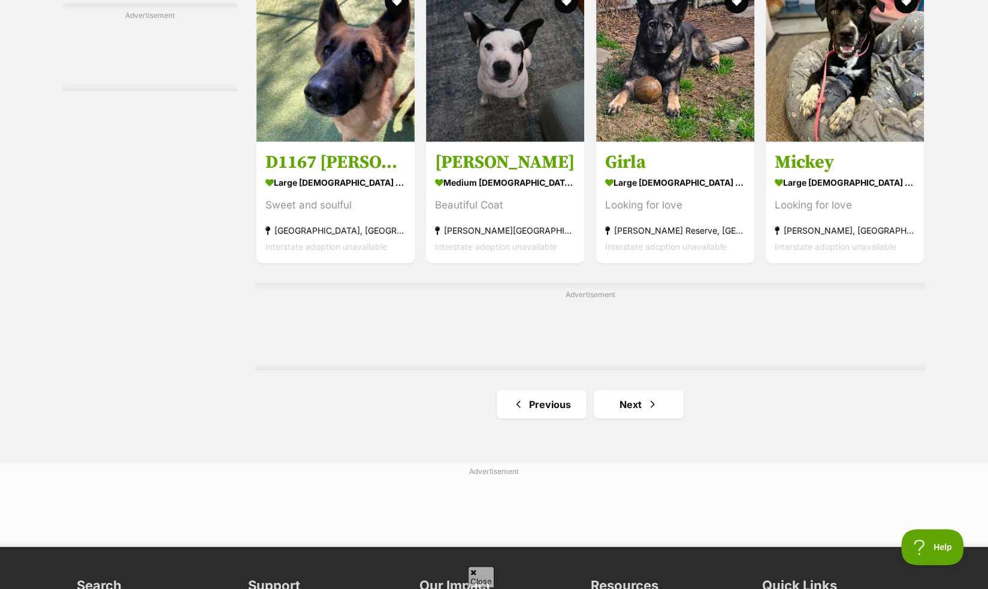
scroll to position [1846, 0]
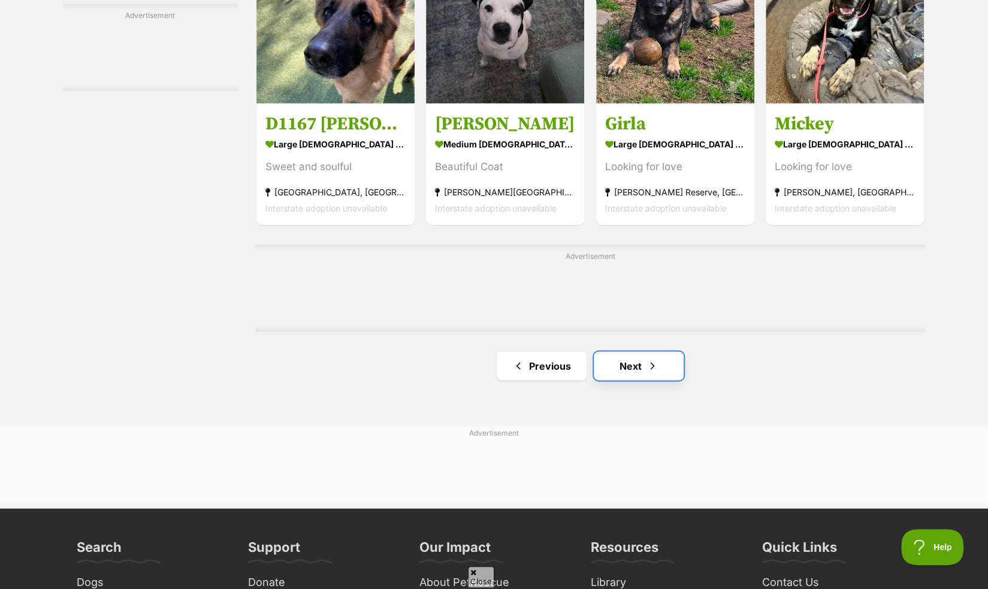
click at [616, 374] on link "Next" at bounding box center [639, 366] width 90 height 29
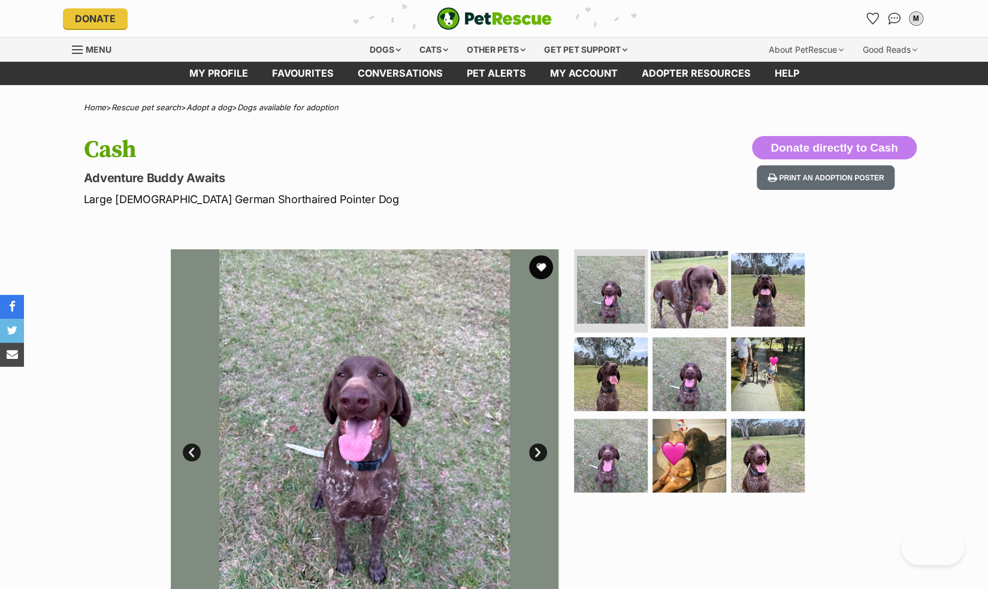
click at [704, 283] on img at bounding box center [689, 288] width 77 height 77
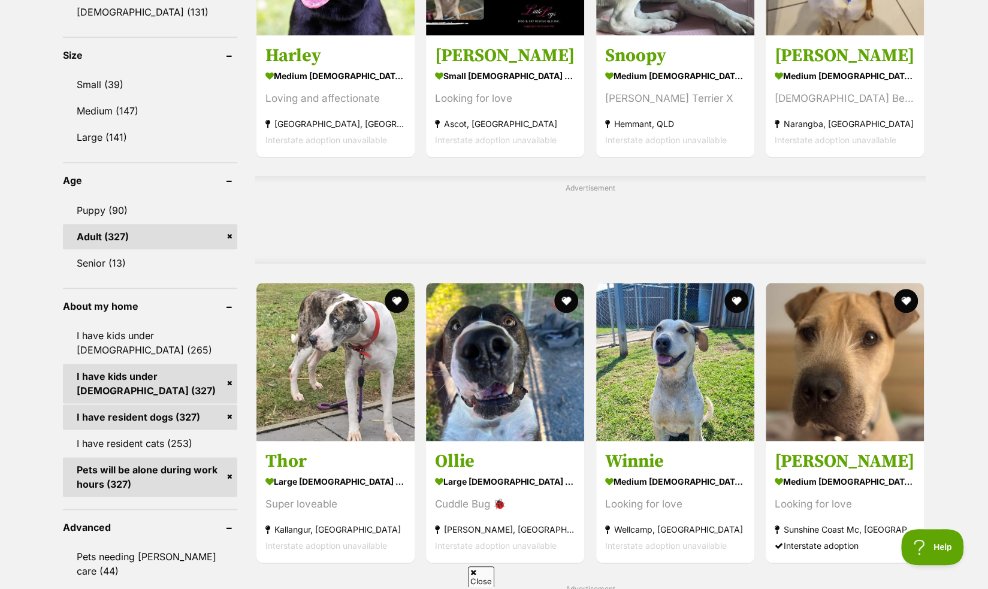
scroll to position [803, 0]
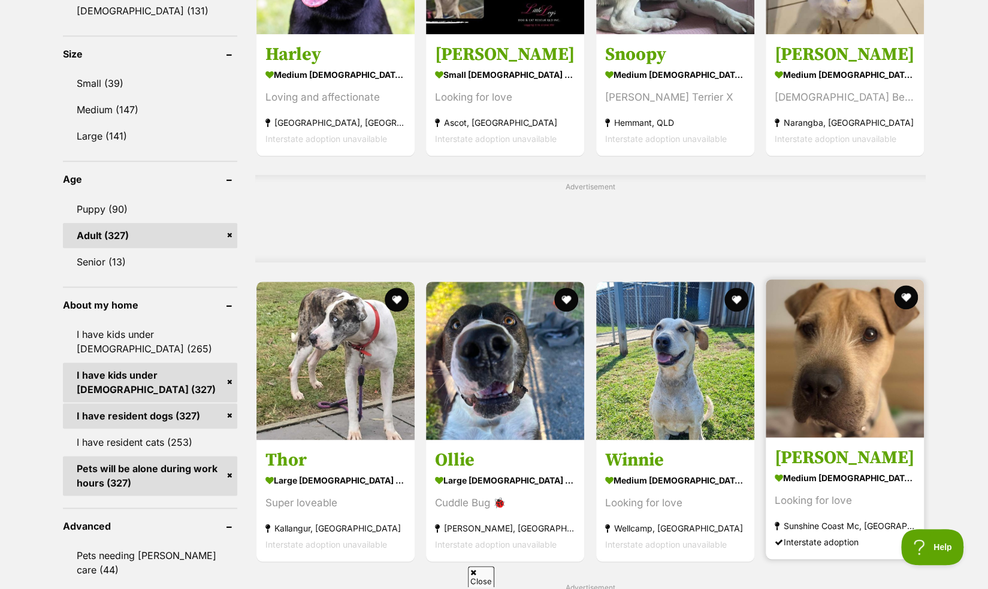
click at [833, 469] on h3 "[PERSON_NAME]" at bounding box center [845, 457] width 140 height 23
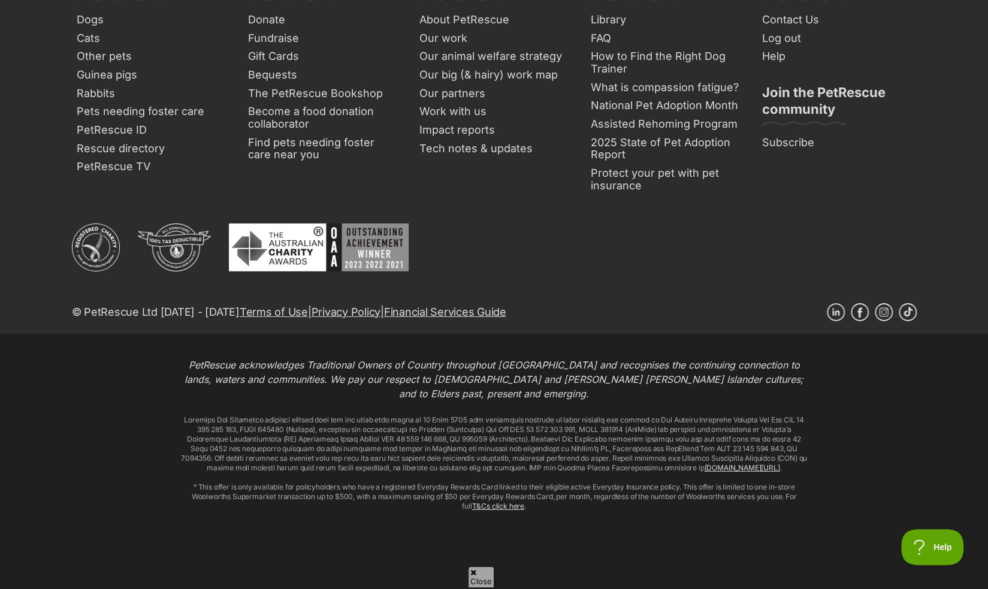
scroll to position [2173, 0]
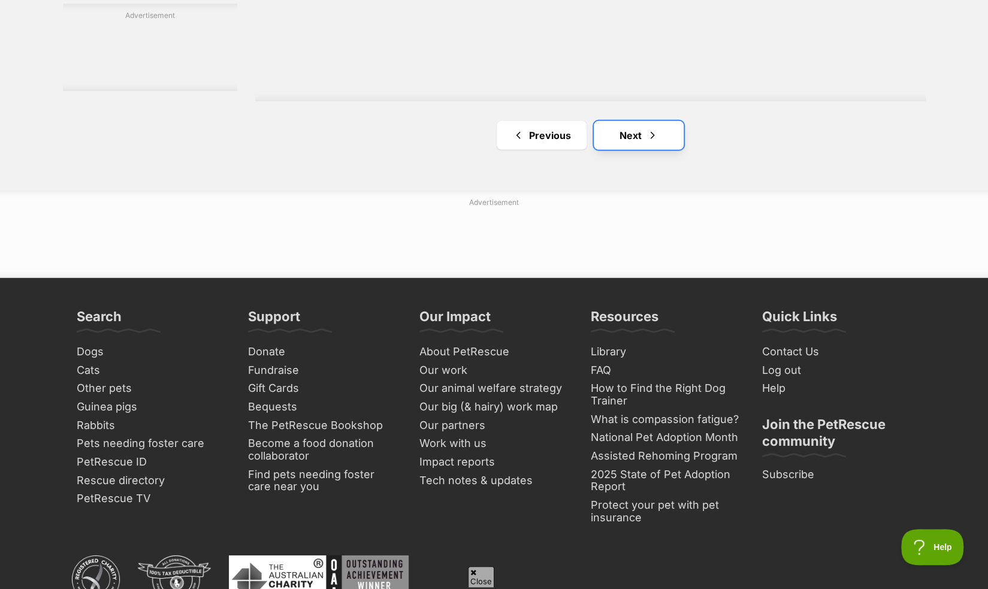
click at [603, 148] on link "Next" at bounding box center [639, 135] width 90 height 29
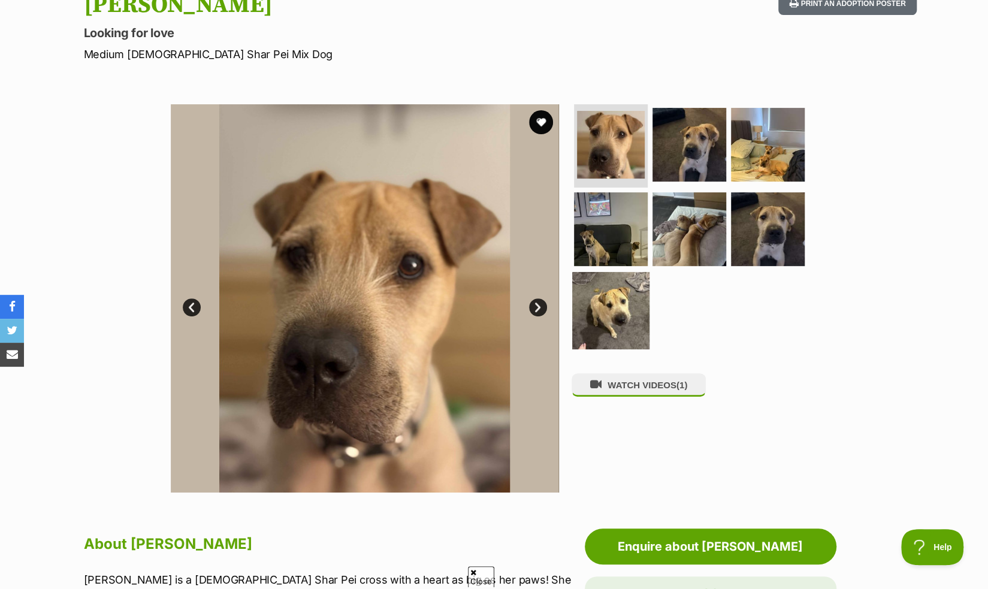
click at [592, 291] on img at bounding box center [610, 310] width 77 height 77
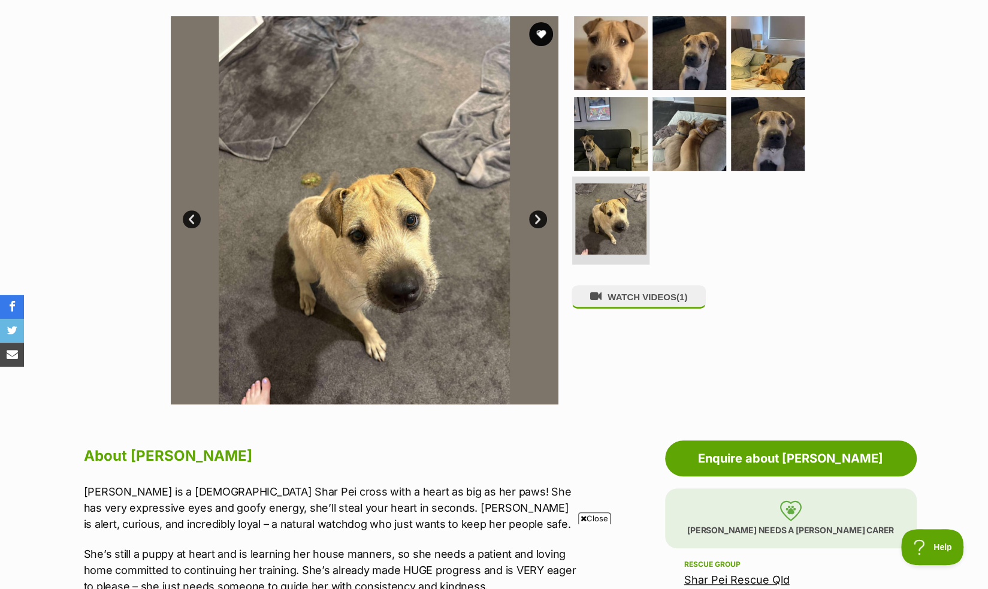
scroll to position [179, 0]
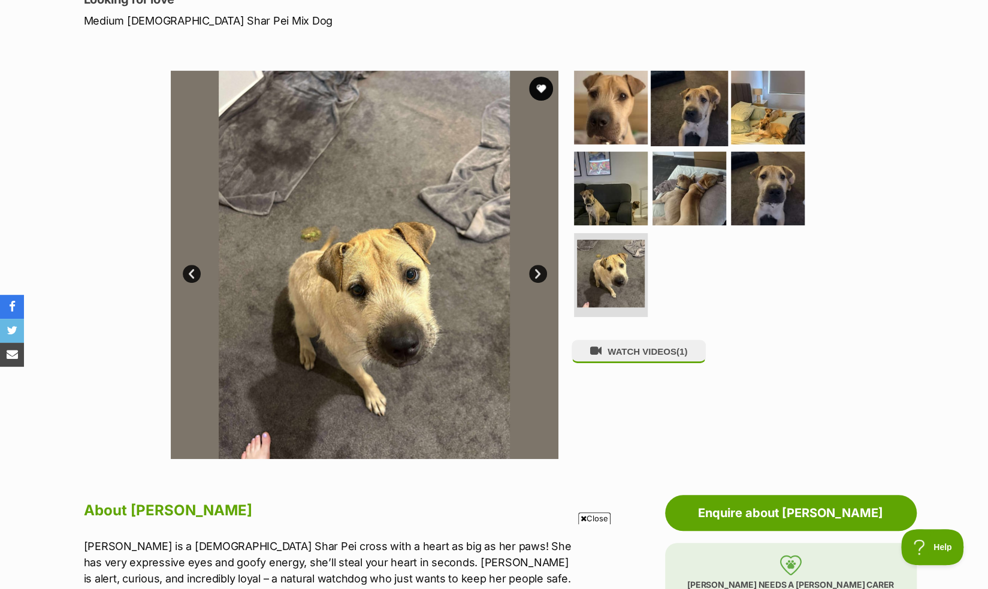
click at [717, 113] on img at bounding box center [689, 106] width 77 height 77
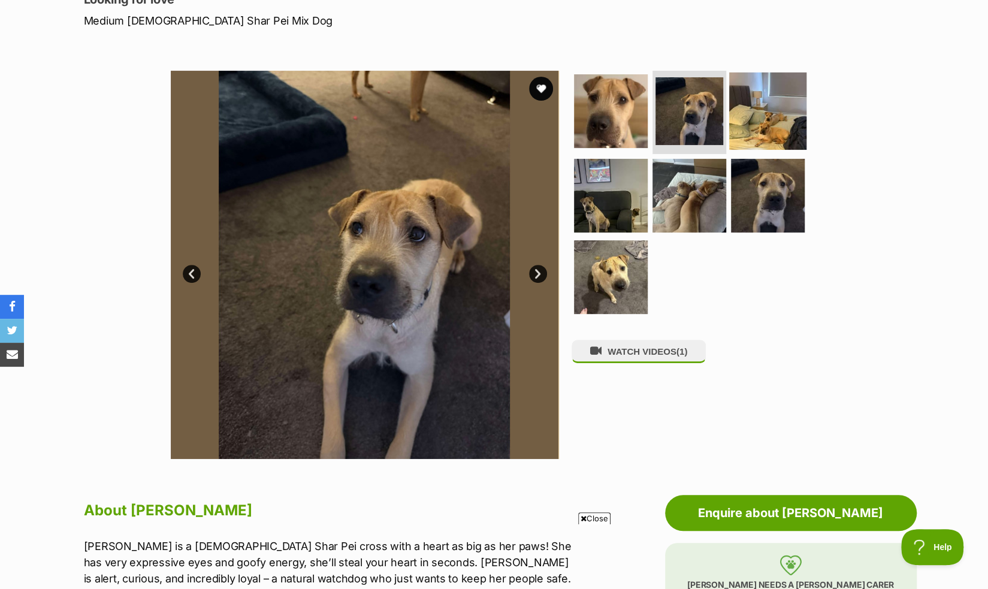
click at [762, 120] on img at bounding box center [767, 110] width 77 height 77
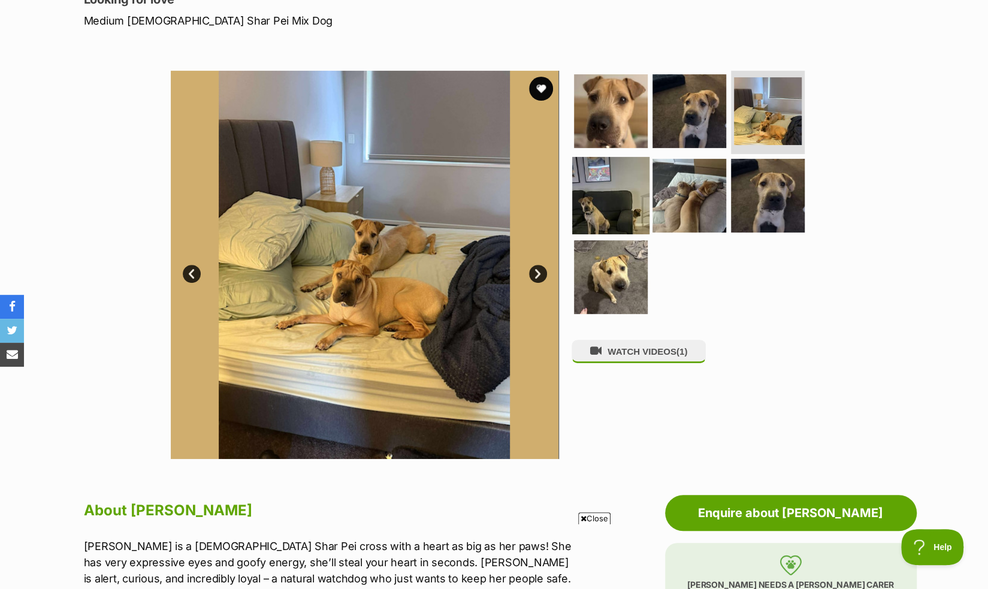
click at [636, 177] on img at bounding box center [610, 195] width 77 height 77
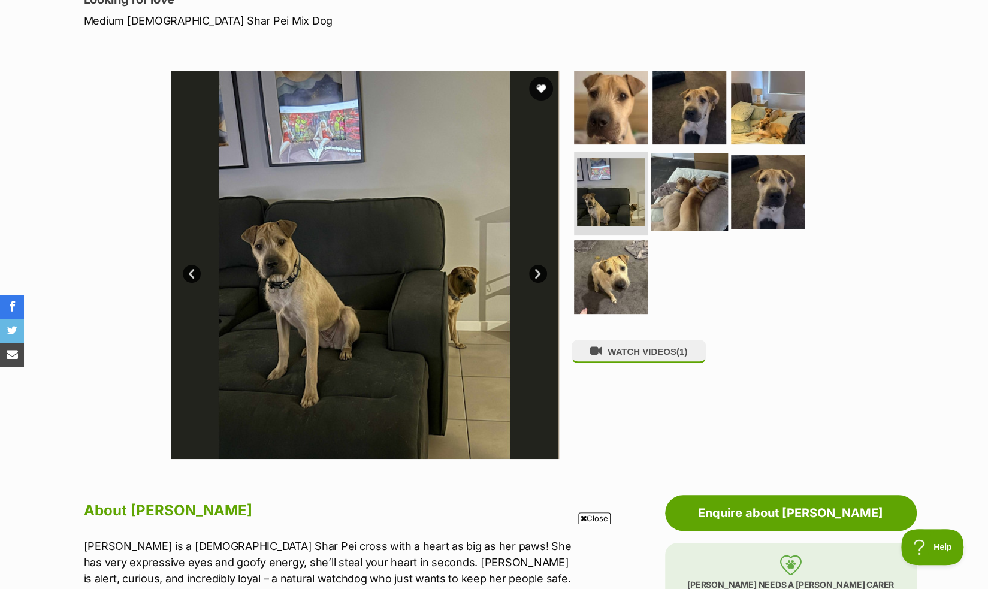
click at [687, 185] on img at bounding box center [689, 191] width 77 height 77
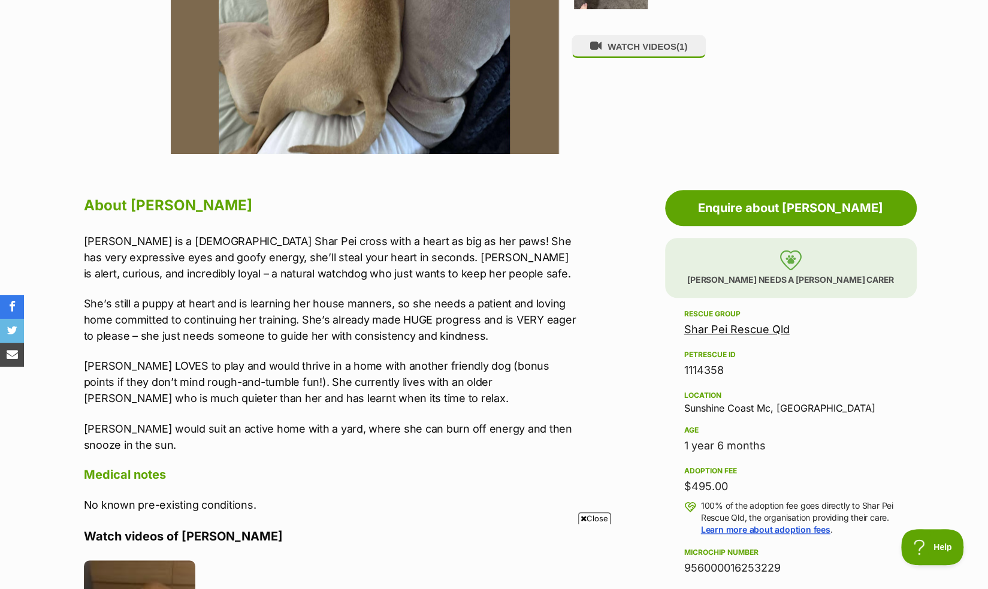
scroll to position [494, 0]
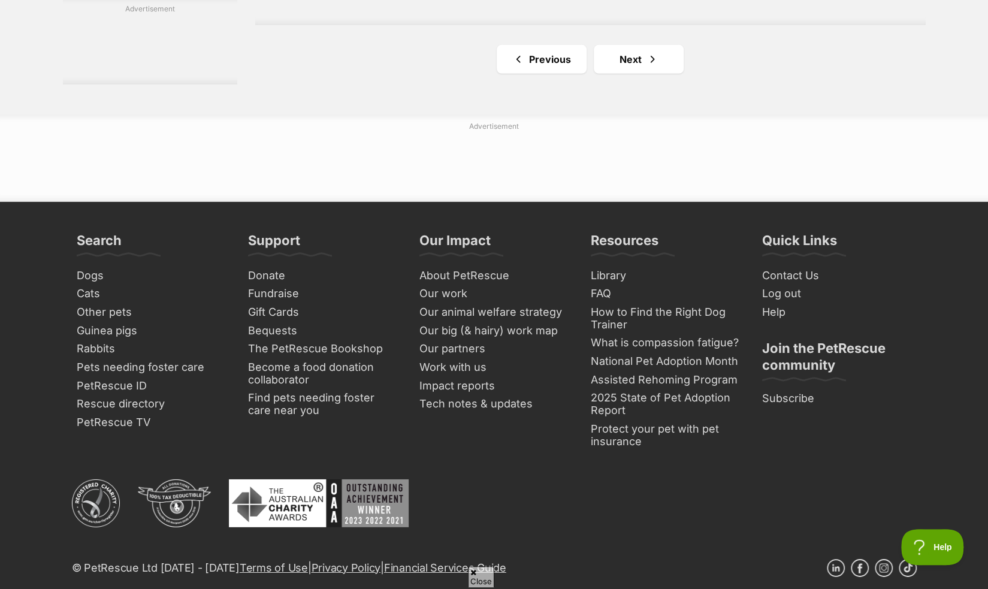
scroll to position [2581, 0]
